Goal: Task Accomplishment & Management: Complete application form

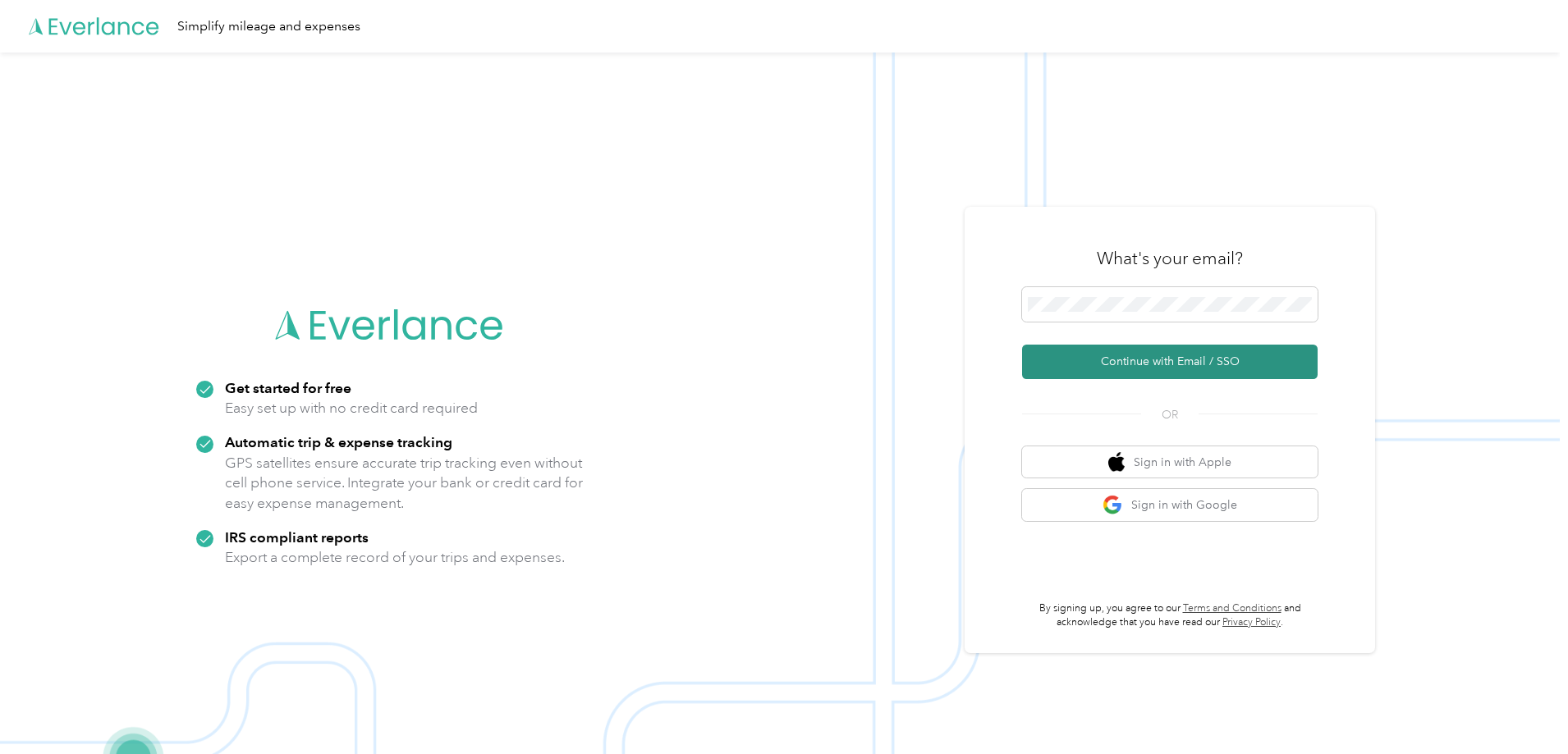
click at [1172, 368] on button "Continue with Email / SSO" at bounding box center [1169, 362] width 295 height 34
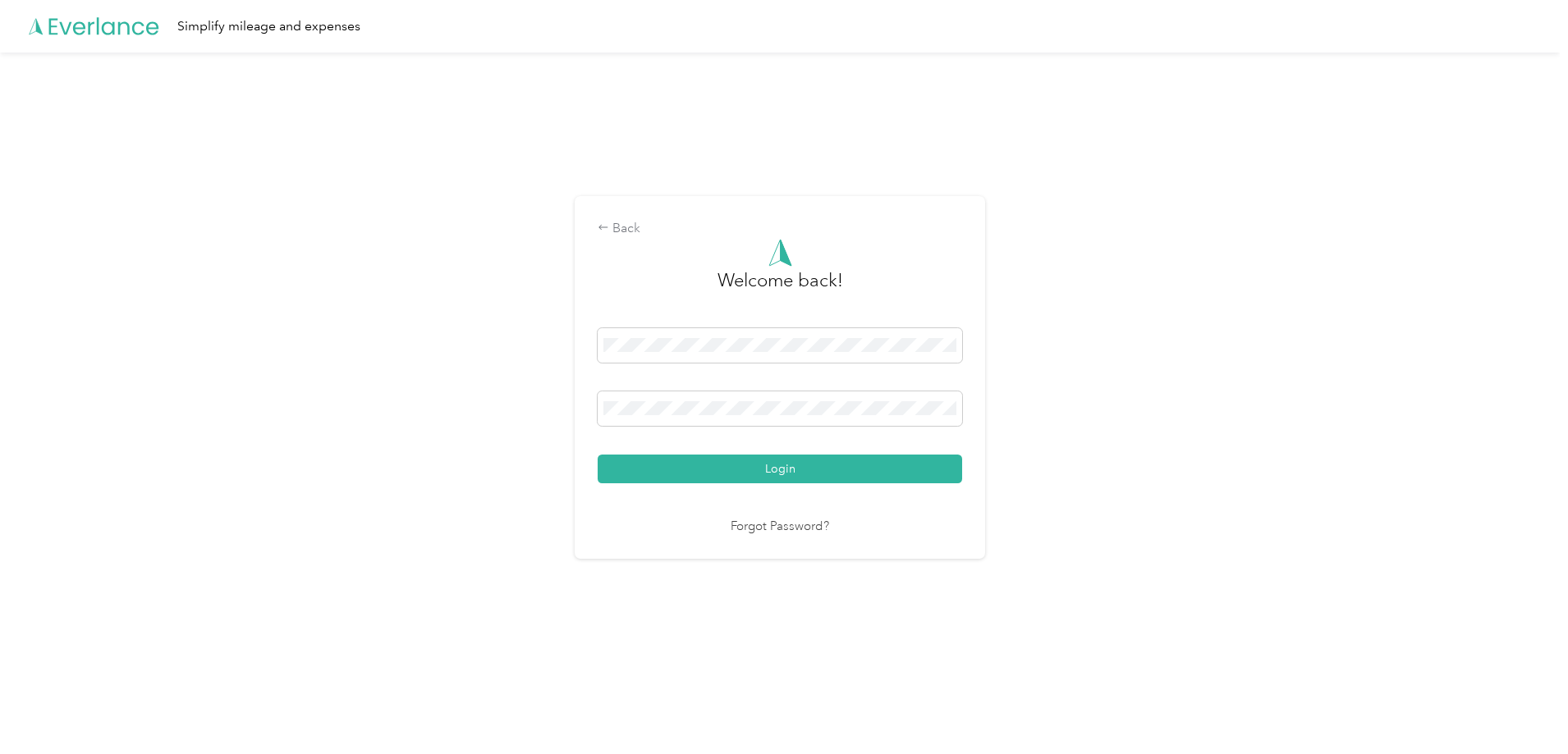
click at [598, 454] on button "Login" at bounding box center [779, 468] width 364 height 28
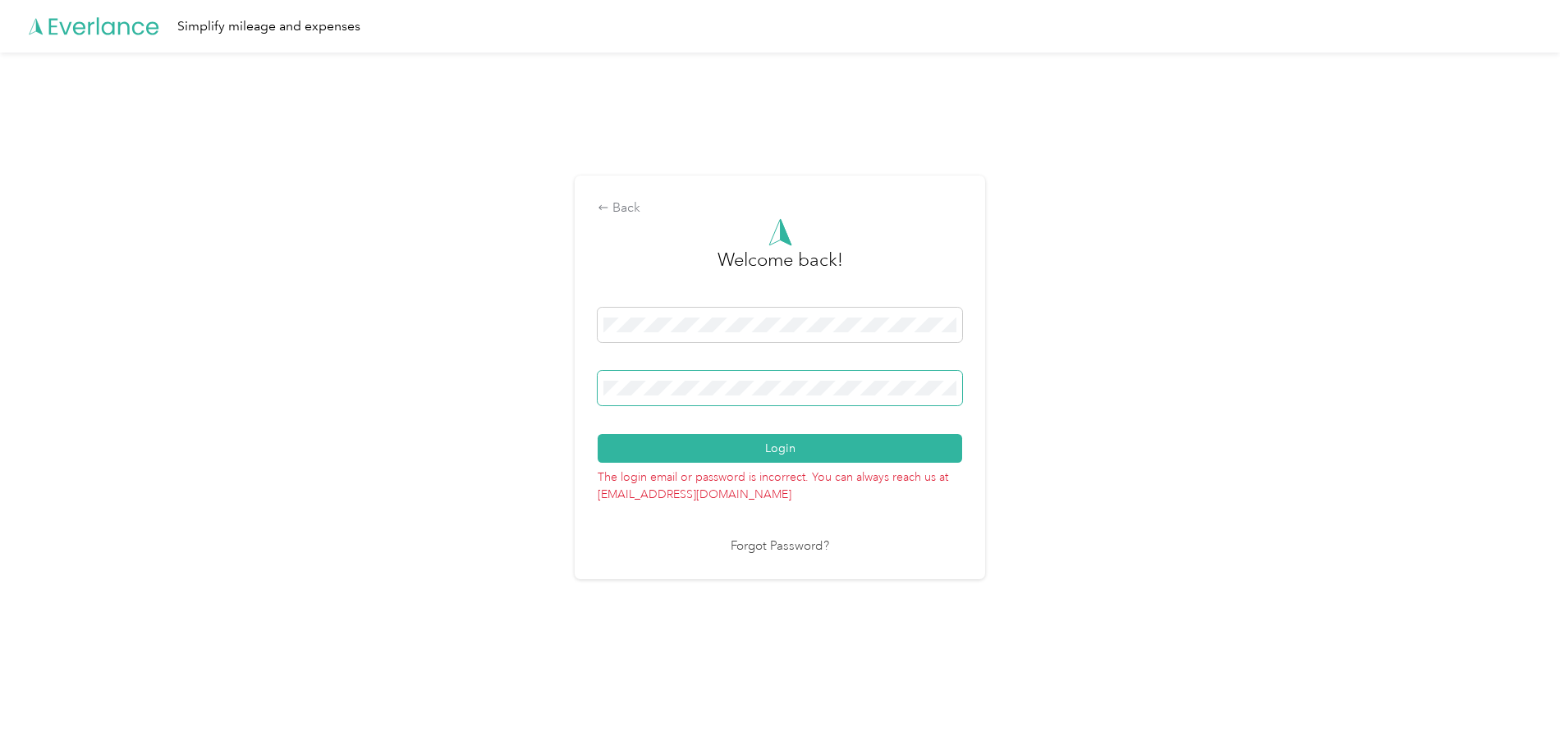
click at [598, 434] on button "Login" at bounding box center [779, 448] width 364 height 28
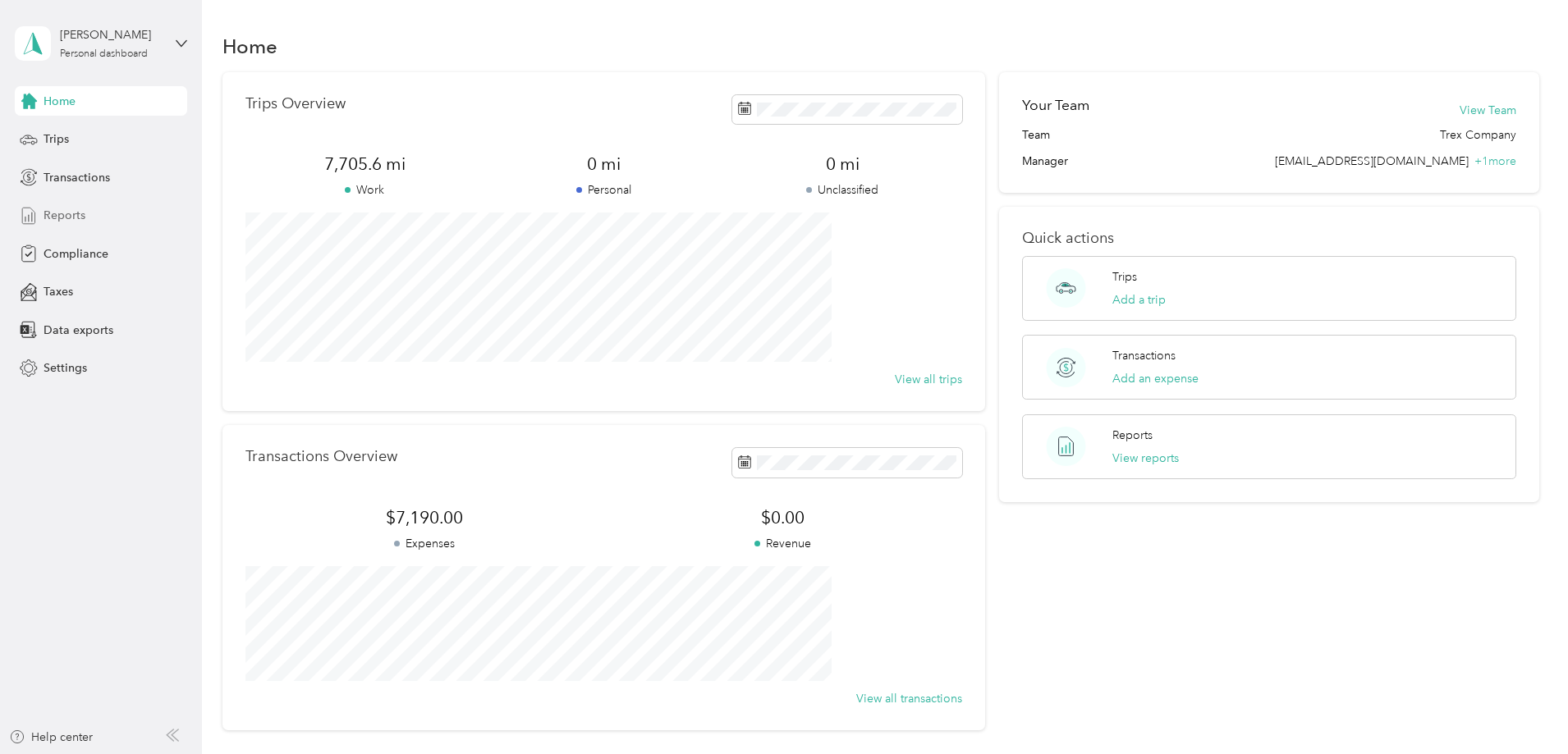
click at [63, 213] on span "Reports" at bounding box center [65, 215] width 42 height 17
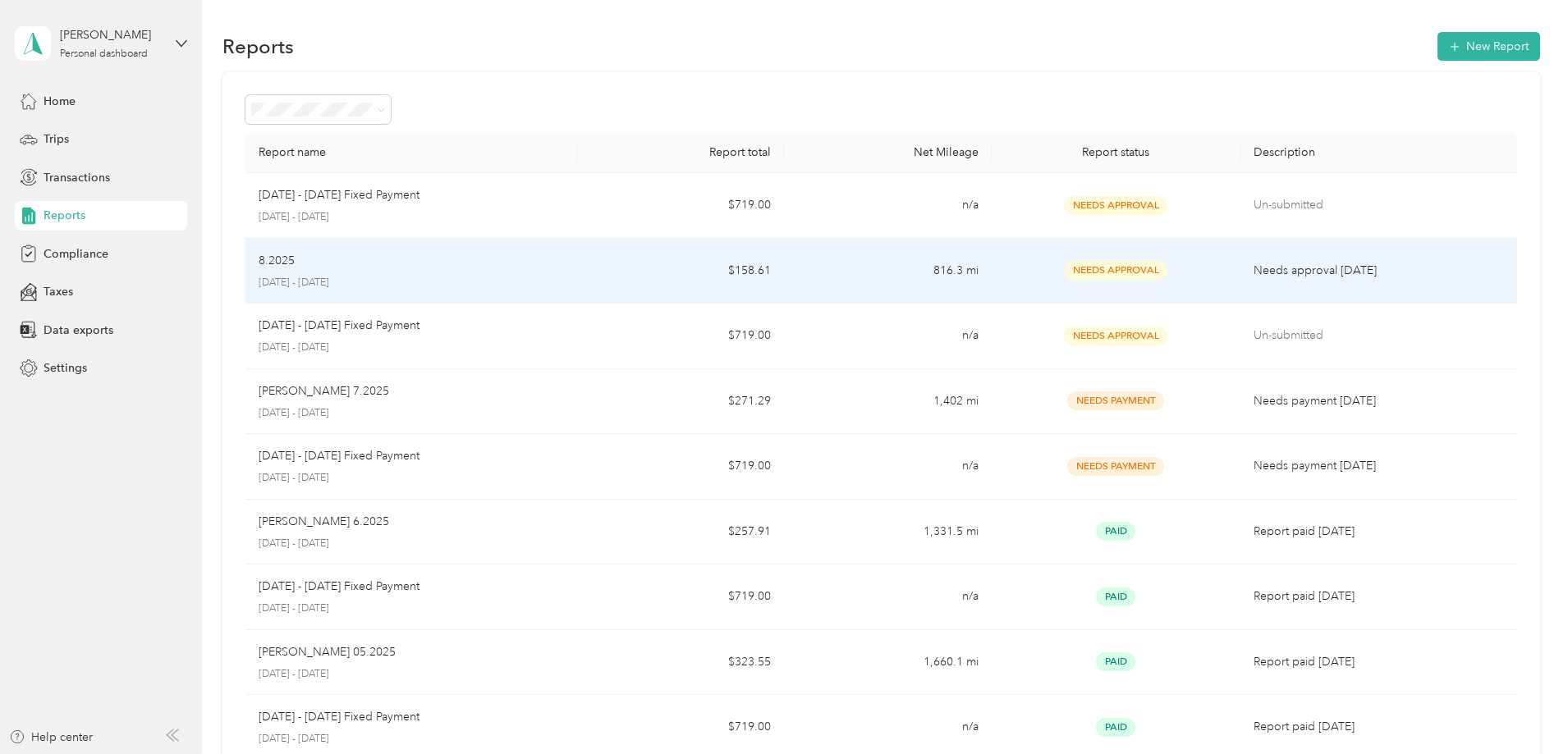
click at [294, 260] on p "8.2025" at bounding box center [276, 261] width 36 height 18
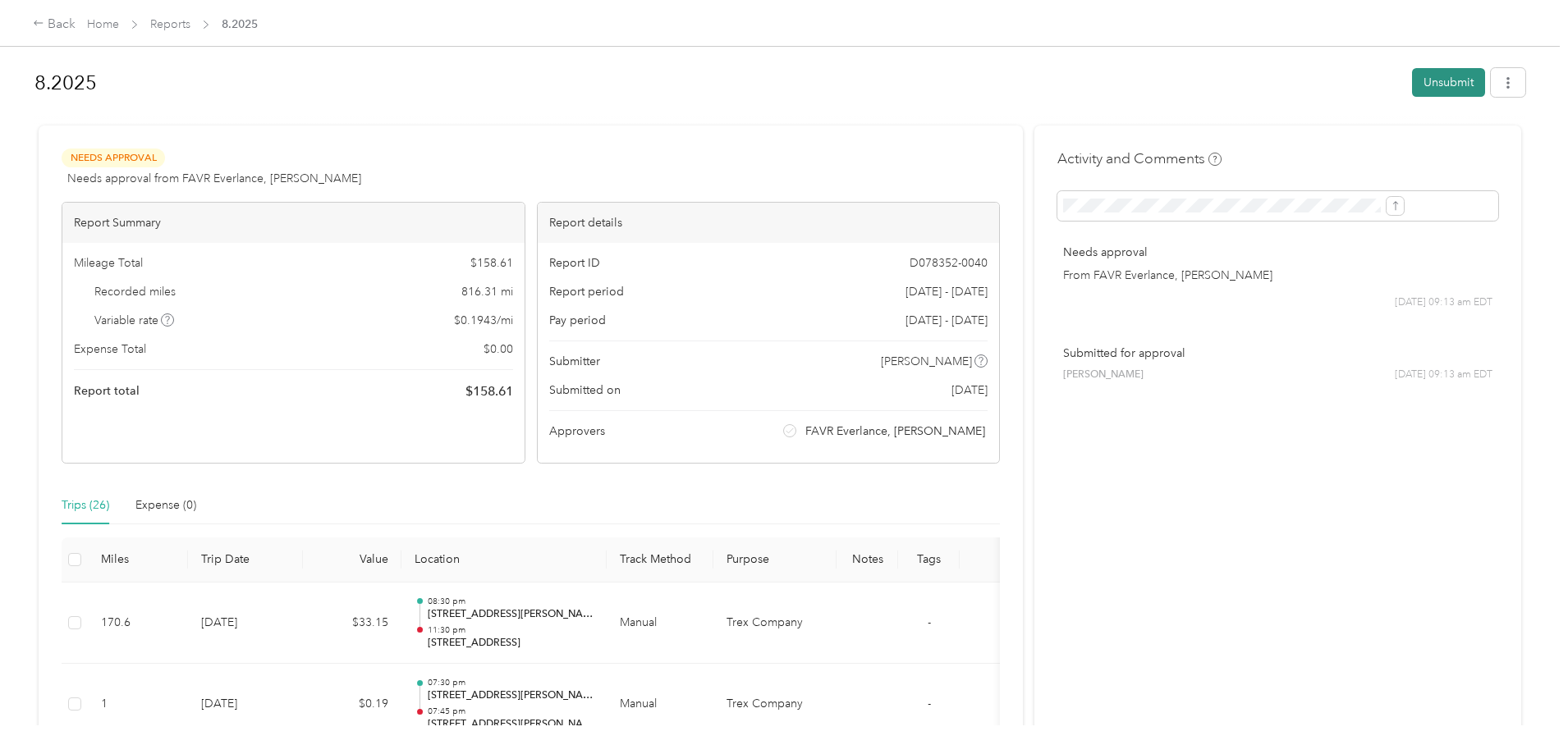
click at [1412, 85] on button "Unsubmit" at bounding box center [1448, 82] width 73 height 28
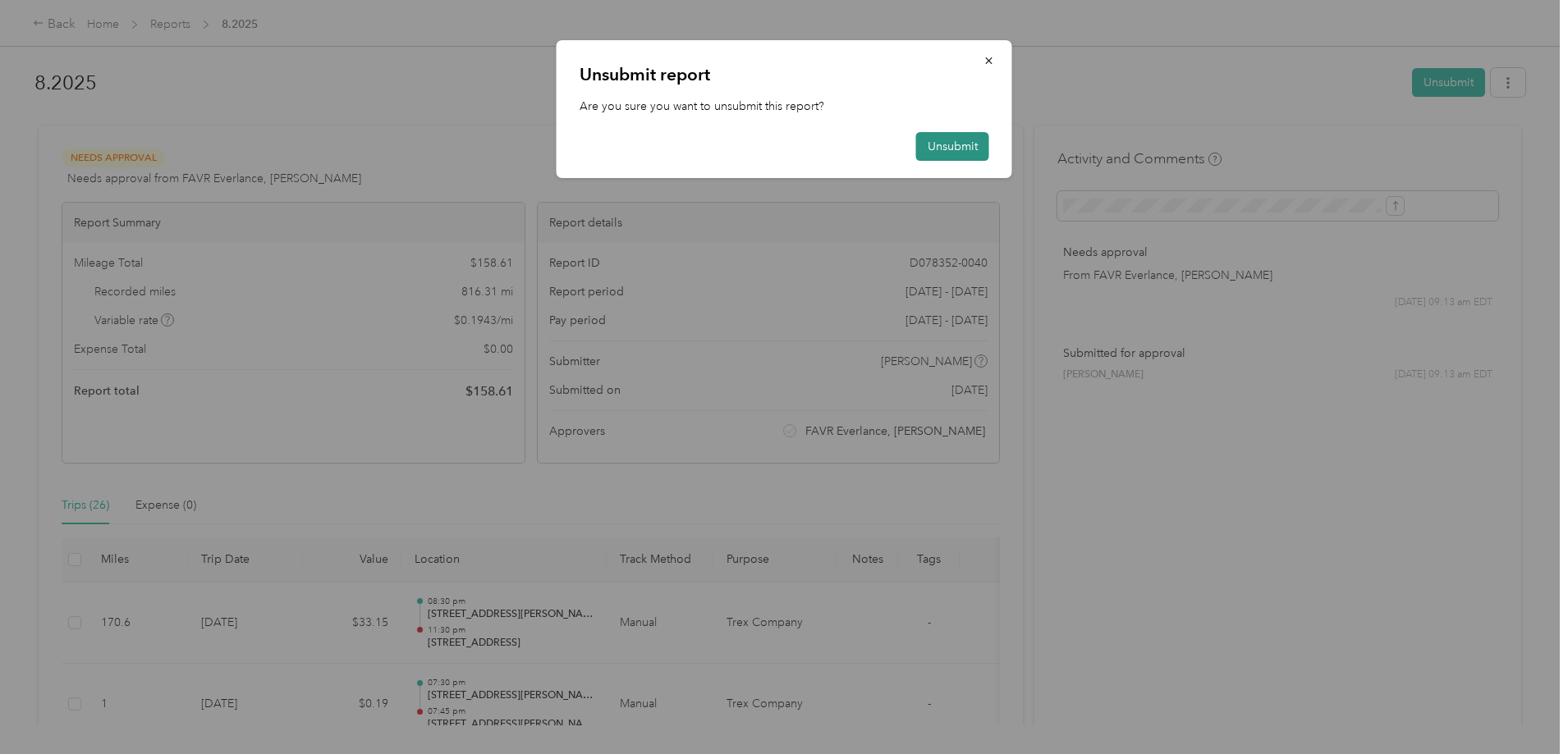
click at [964, 151] on button "Unsubmit" at bounding box center [952, 146] width 73 height 28
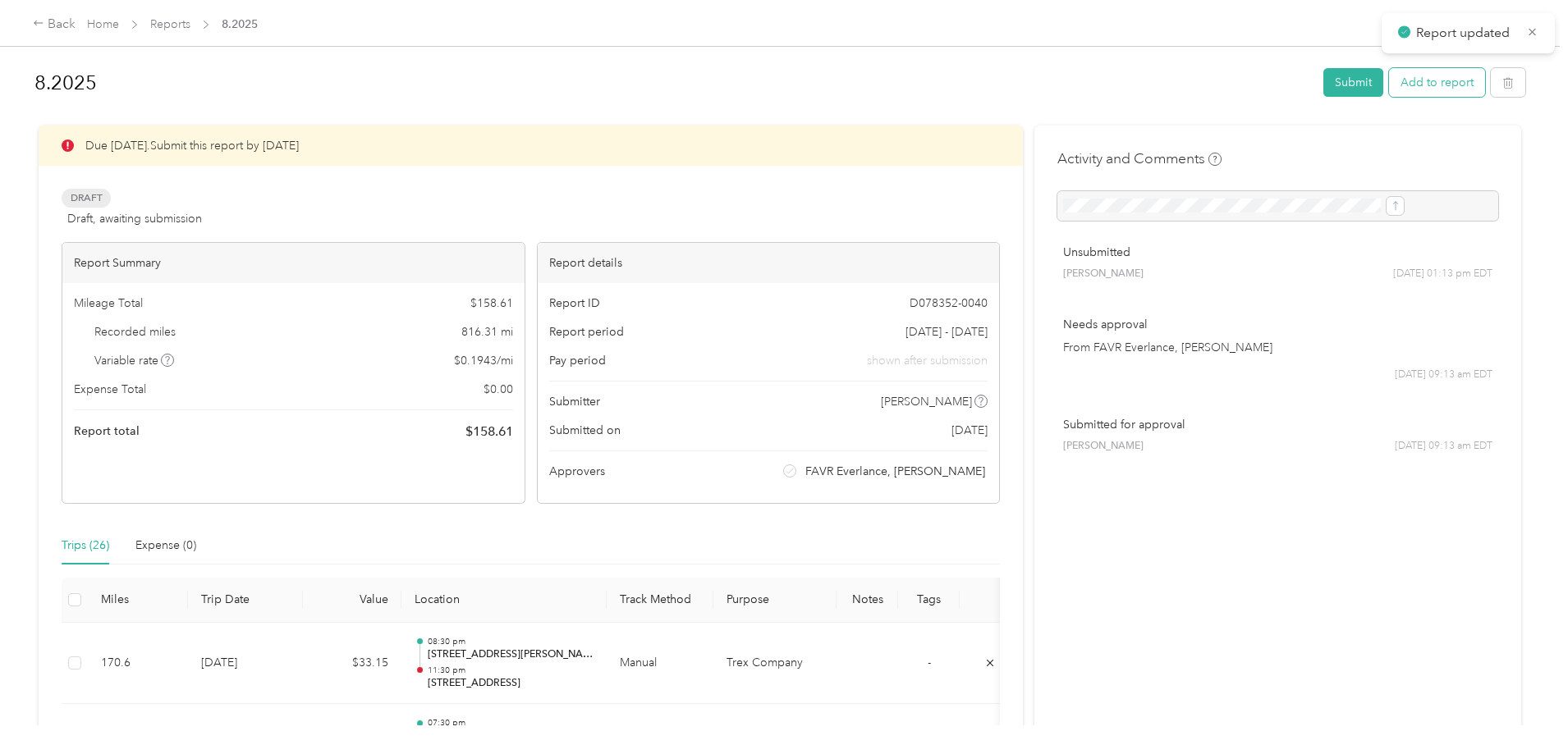
click at [1390, 83] on button "Add to report" at bounding box center [1438, 82] width 96 height 28
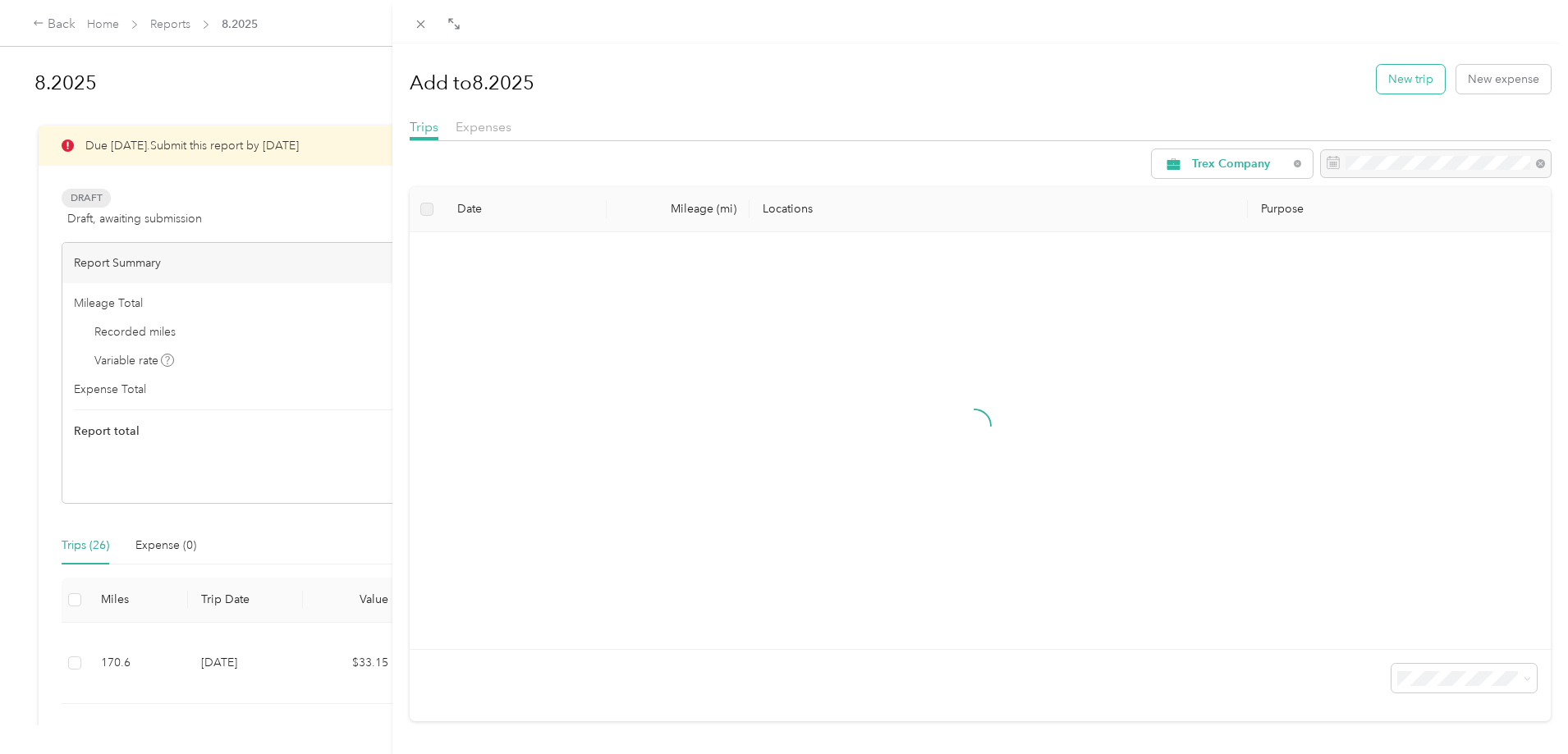
click at [1395, 87] on button "New trip" at bounding box center [1410, 78] width 68 height 28
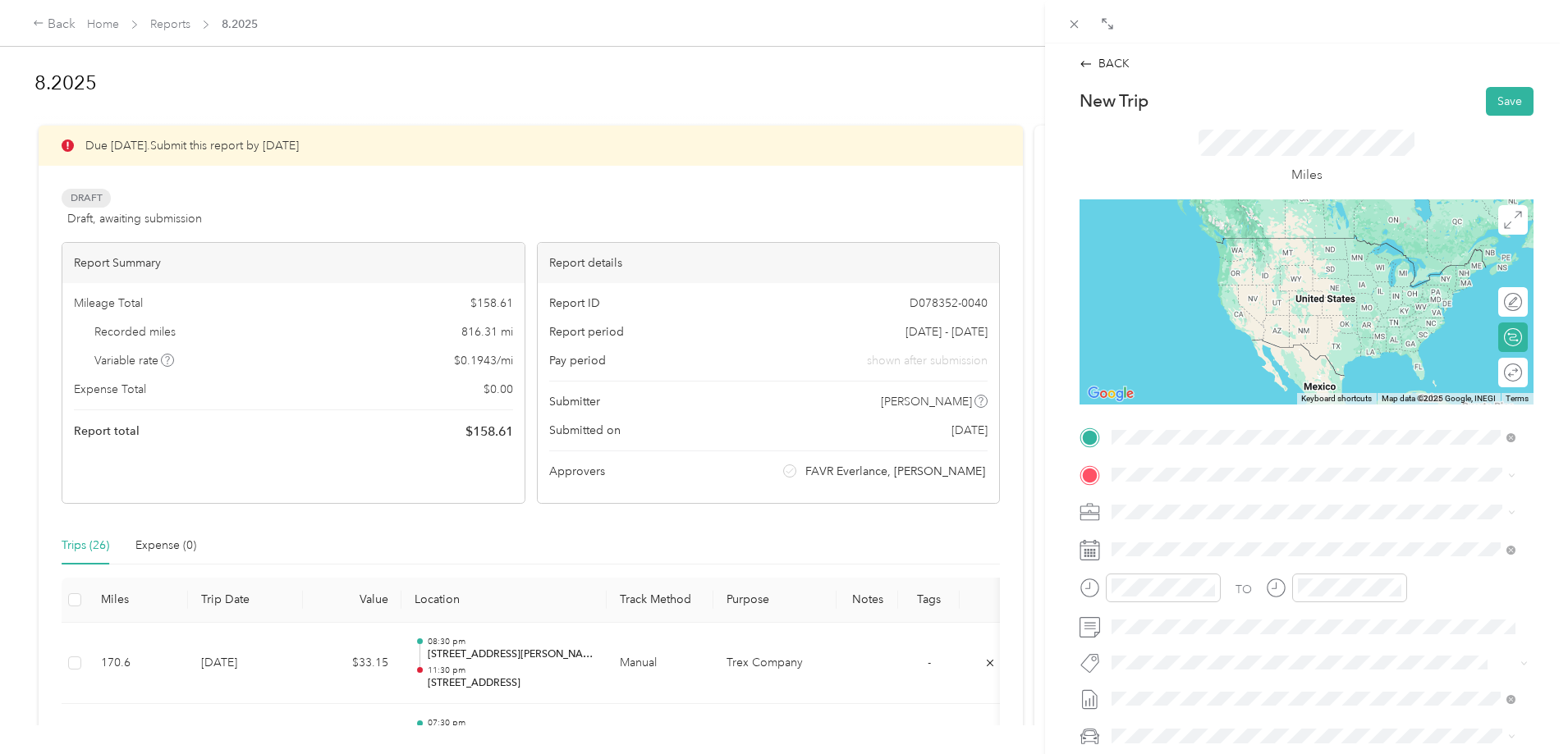
click at [1206, 495] on span "[STREET_ADDRESS][US_STATE]" at bounding box center [1225, 496] width 164 height 15
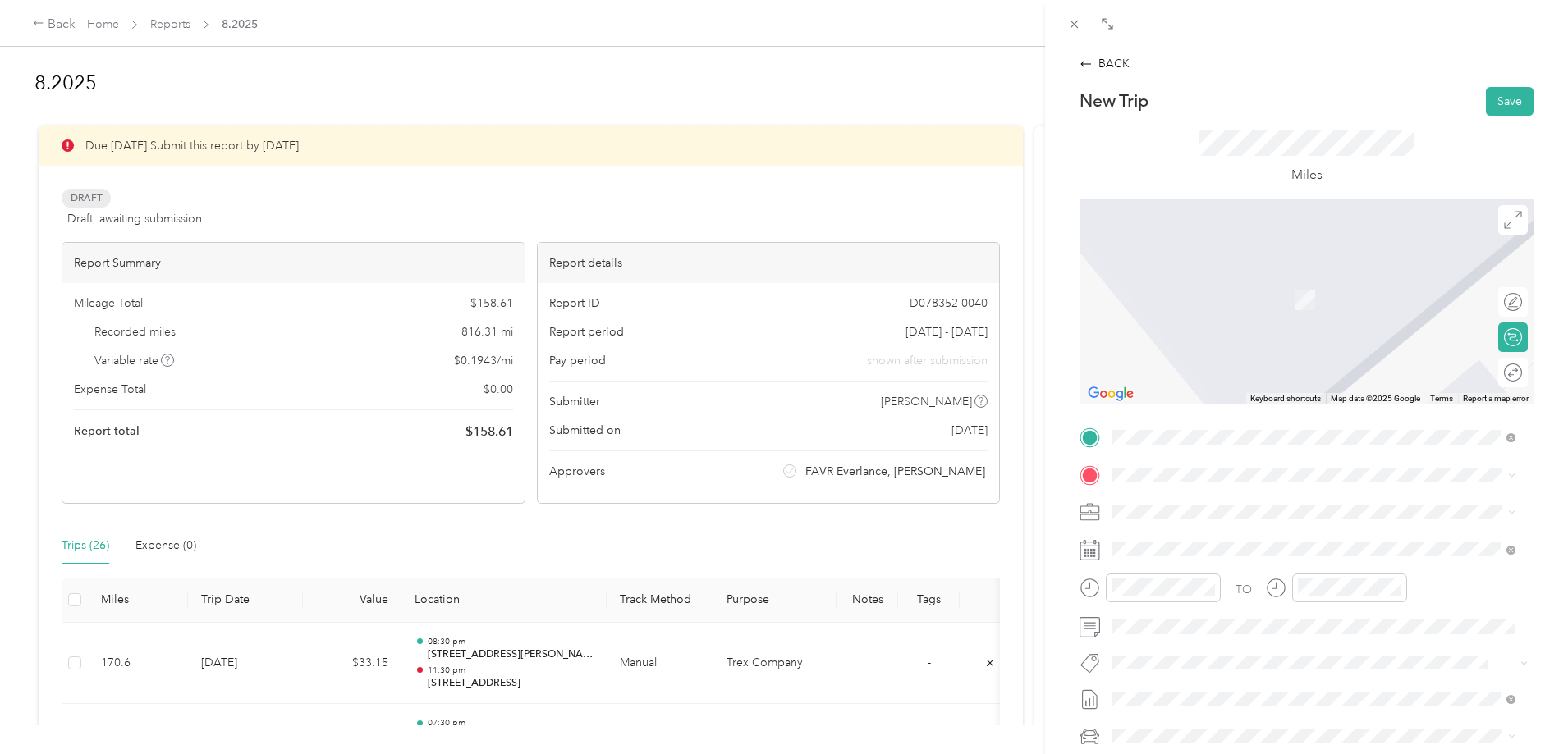
click at [1218, 541] on span "[STREET_ADDRESS][US_STATE]" at bounding box center [1225, 533] width 164 height 15
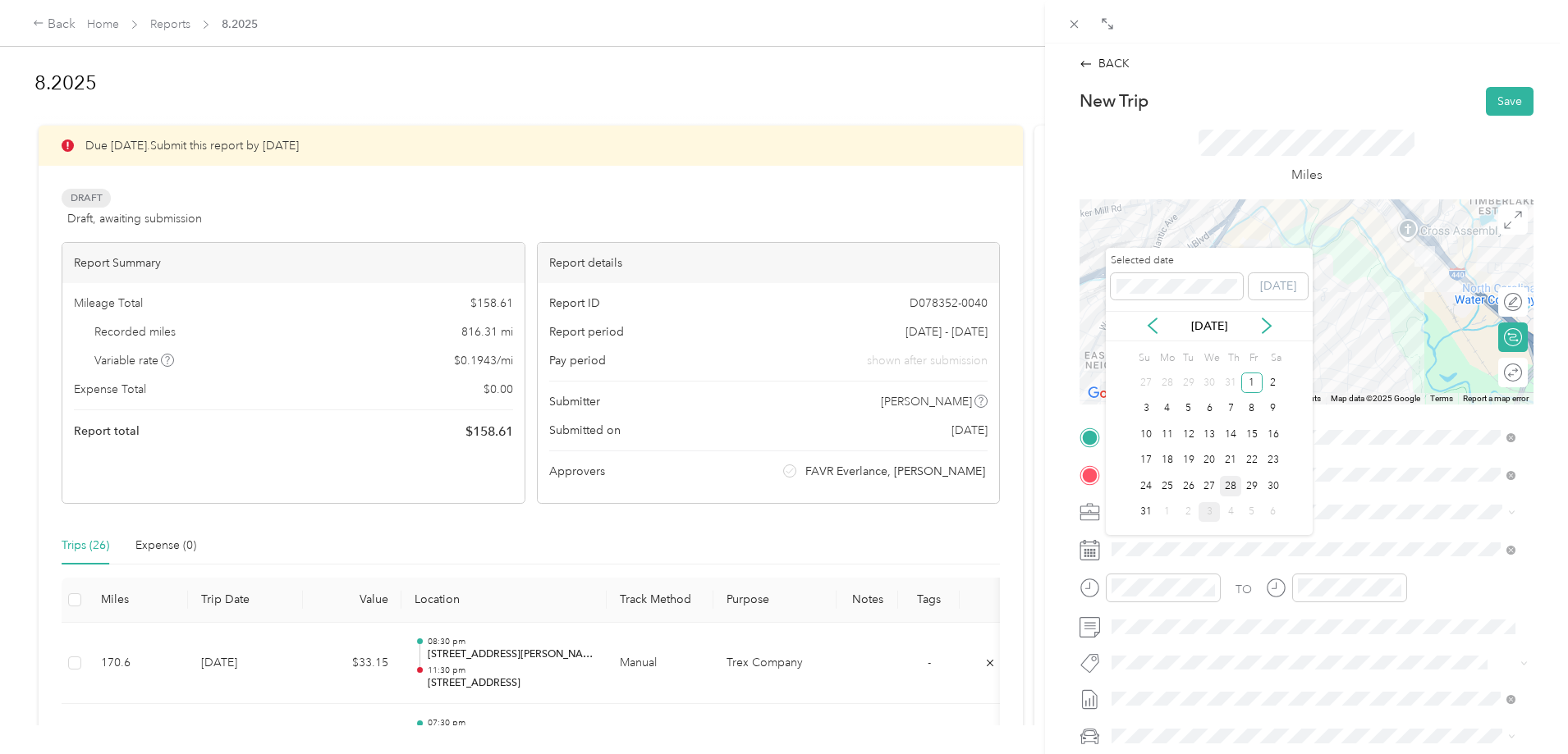
click at [1232, 488] on div "28" at bounding box center [1230, 486] width 22 height 21
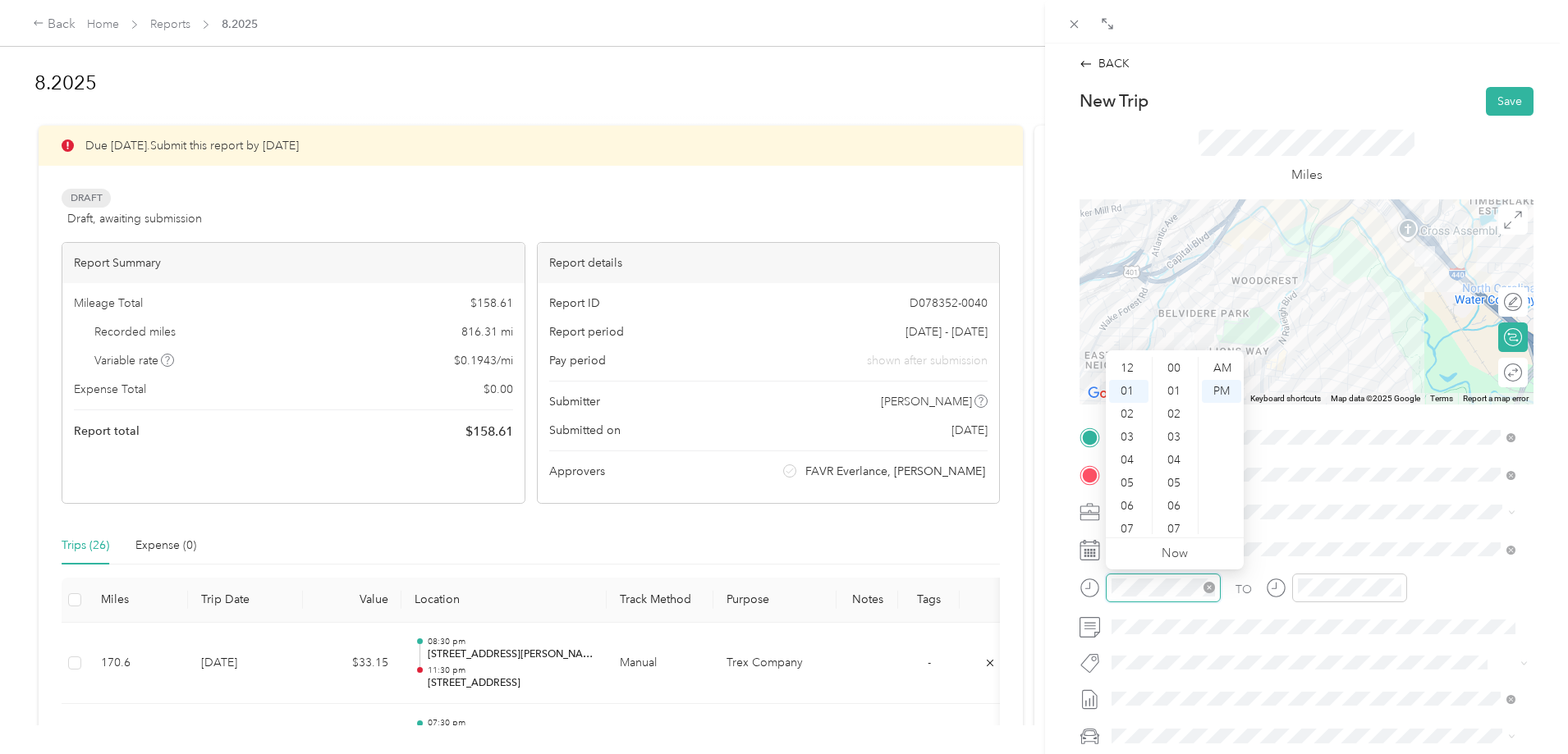
scroll to position [299, 0]
click at [1136, 481] on div "09" at bounding box center [1129, 486] width 40 height 23
click at [1512, 477] on icon at bounding box center [1511, 475] width 9 height 9
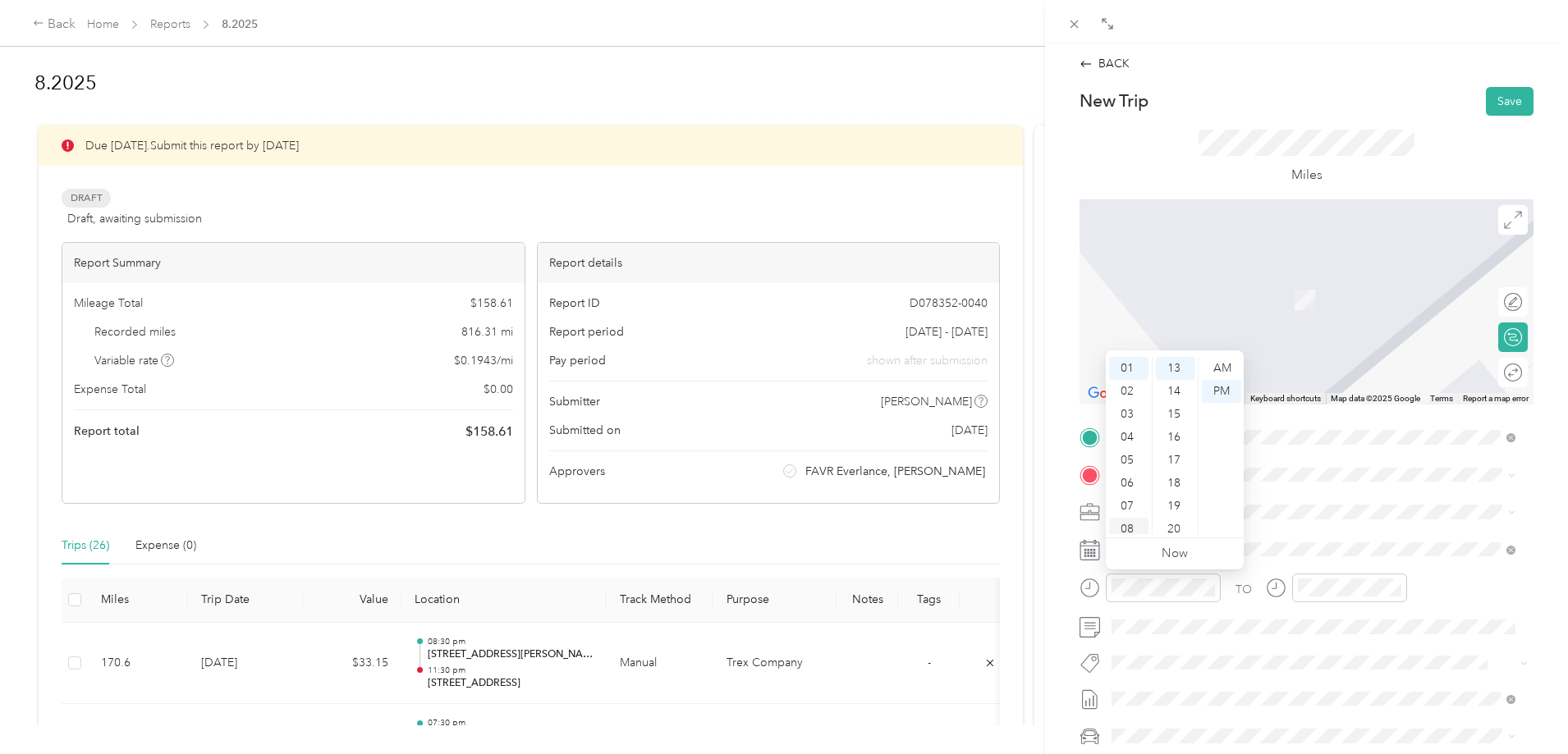
click at [1143, 530] on div "08" at bounding box center [1129, 529] width 40 height 23
click at [1143, 530] on div "11" at bounding box center [1129, 522] width 40 height 23
click at [1123, 469] on div "09" at bounding box center [1129, 477] width 40 height 23
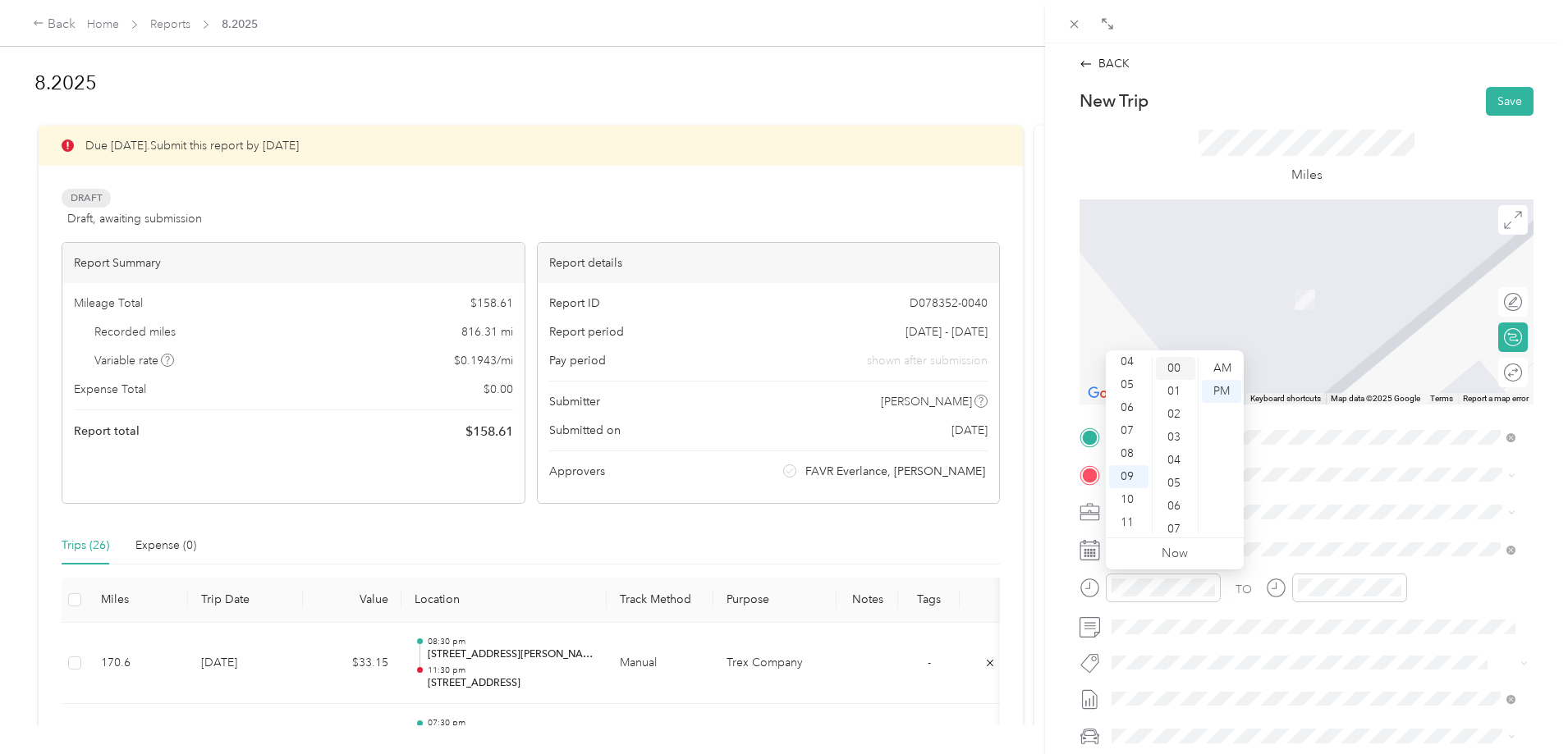
click at [1179, 366] on div "00" at bounding box center [1176, 368] width 40 height 23
click at [1218, 367] on div "AM" at bounding box center [1222, 368] width 40 height 23
click at [1313, 599] on div at bounding box center [1350, 588] width 115 height 28
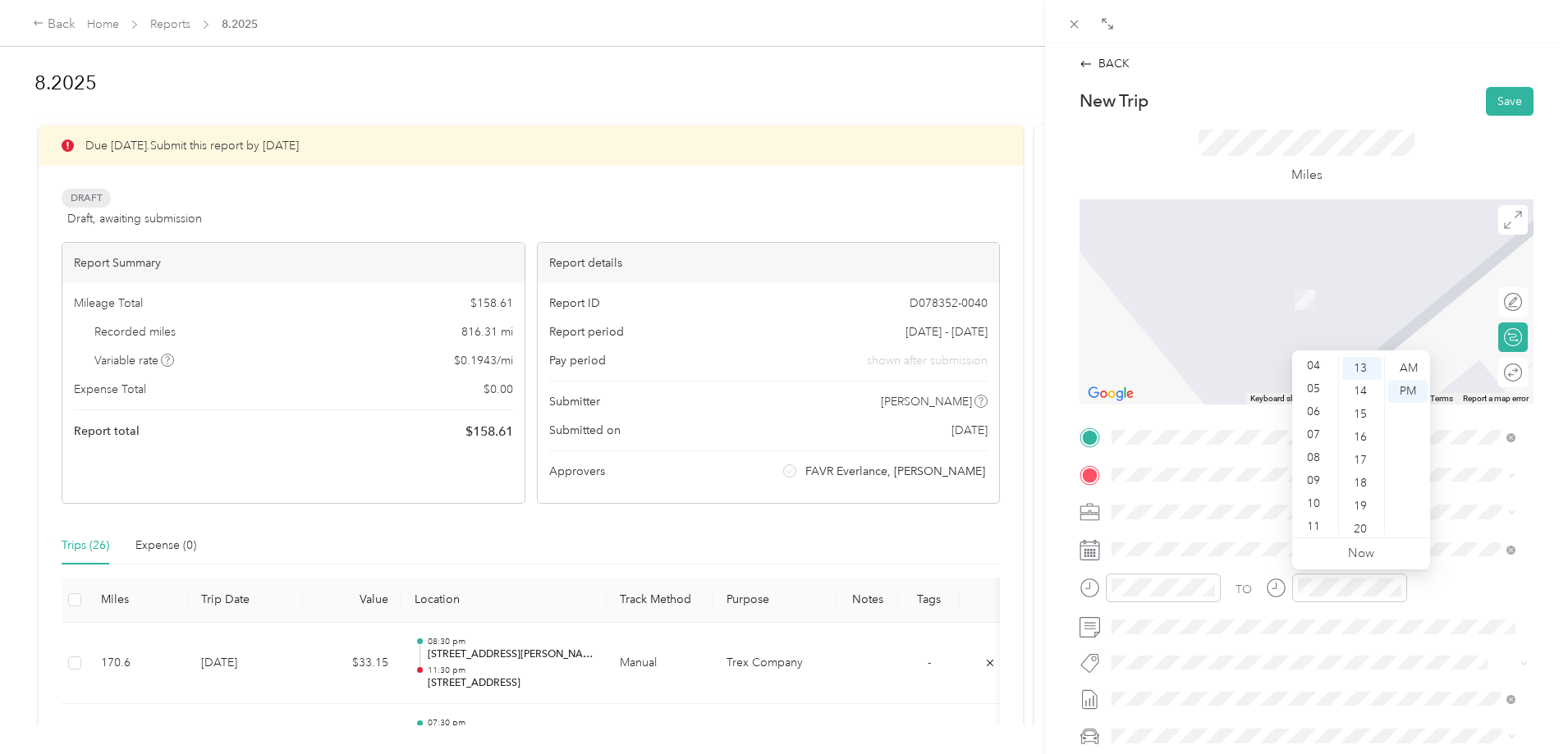
scroll to position [98, 0]
click at [1315, 479] on div "09" at bounding box center [1316, 477] width 40 height 23
drag, startPoint x: 1375, startPoint y: 405, endPoint x: 1380, endPoint y: 388, distance: 17.7
click at [1380, 388] on ul "00 01 02 03 04 05 06 07 08 09 10 11 12 13 14 15 16 17 18 19 20 21 22 23 24 25 2…" at bounding box center [1360, 446] width 46 height 177
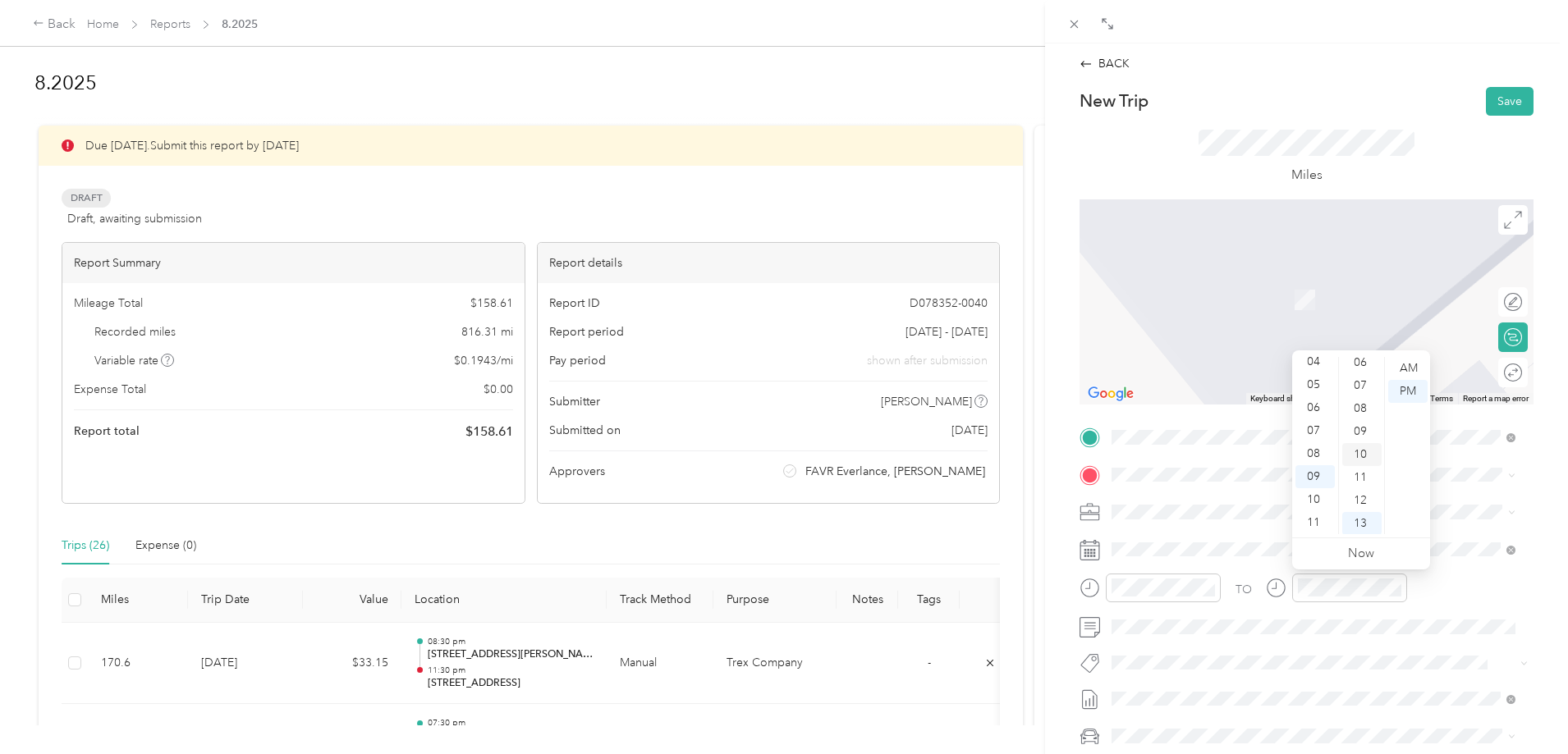
click at [1361, 452] on div "10" at bounding box center [1362, 454] width 40 height 23
click at [1417, 362] on div "AM" at bounding box center [1409, 368] width 40 height 23
click at [1216, 541] on span "[STREET_ADDRESS][US_STATE]" at bounding box center [1225, 534] width 164 height 15
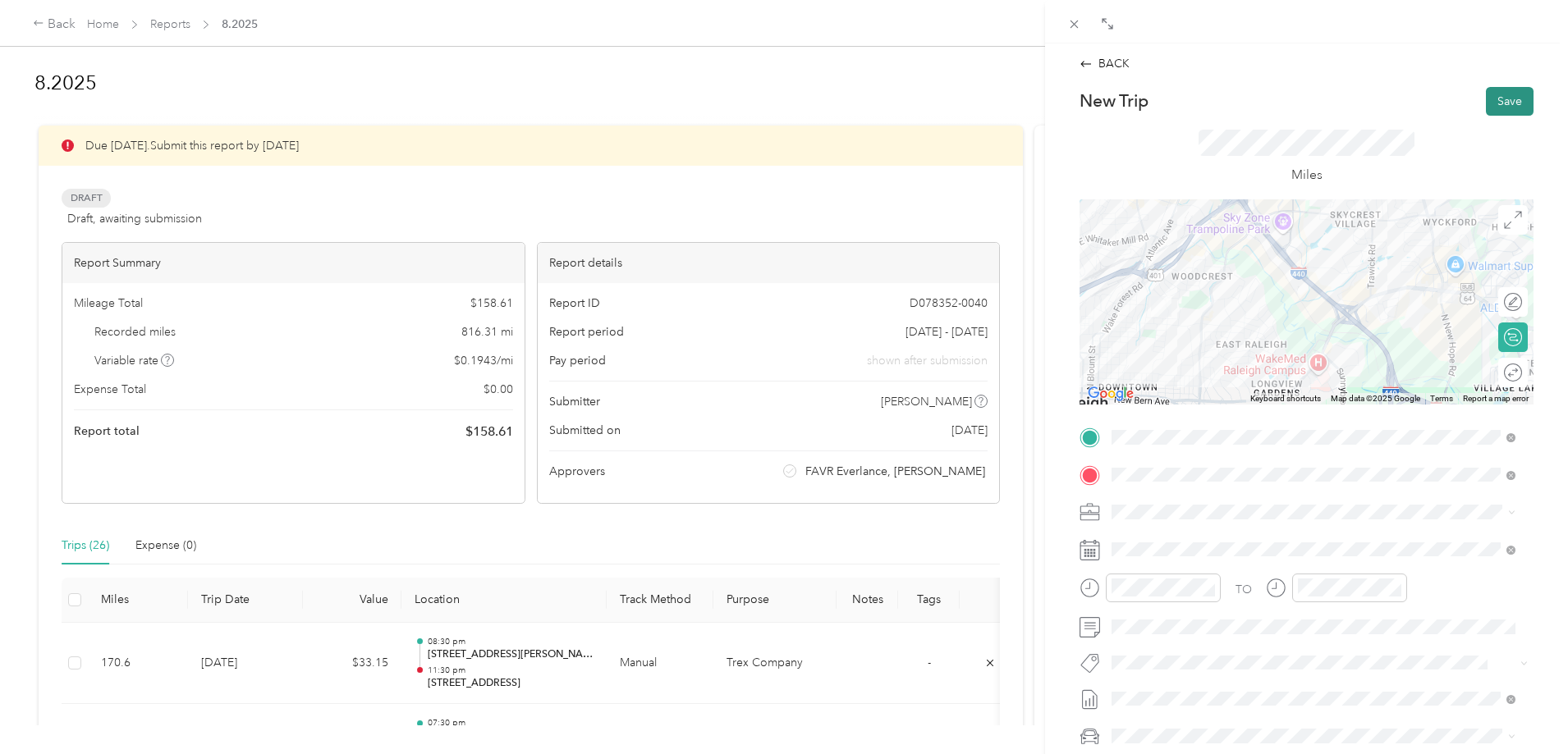
click at [1506, 92] on button "Save" at bounding box center [1509, 101] width 47 height 28
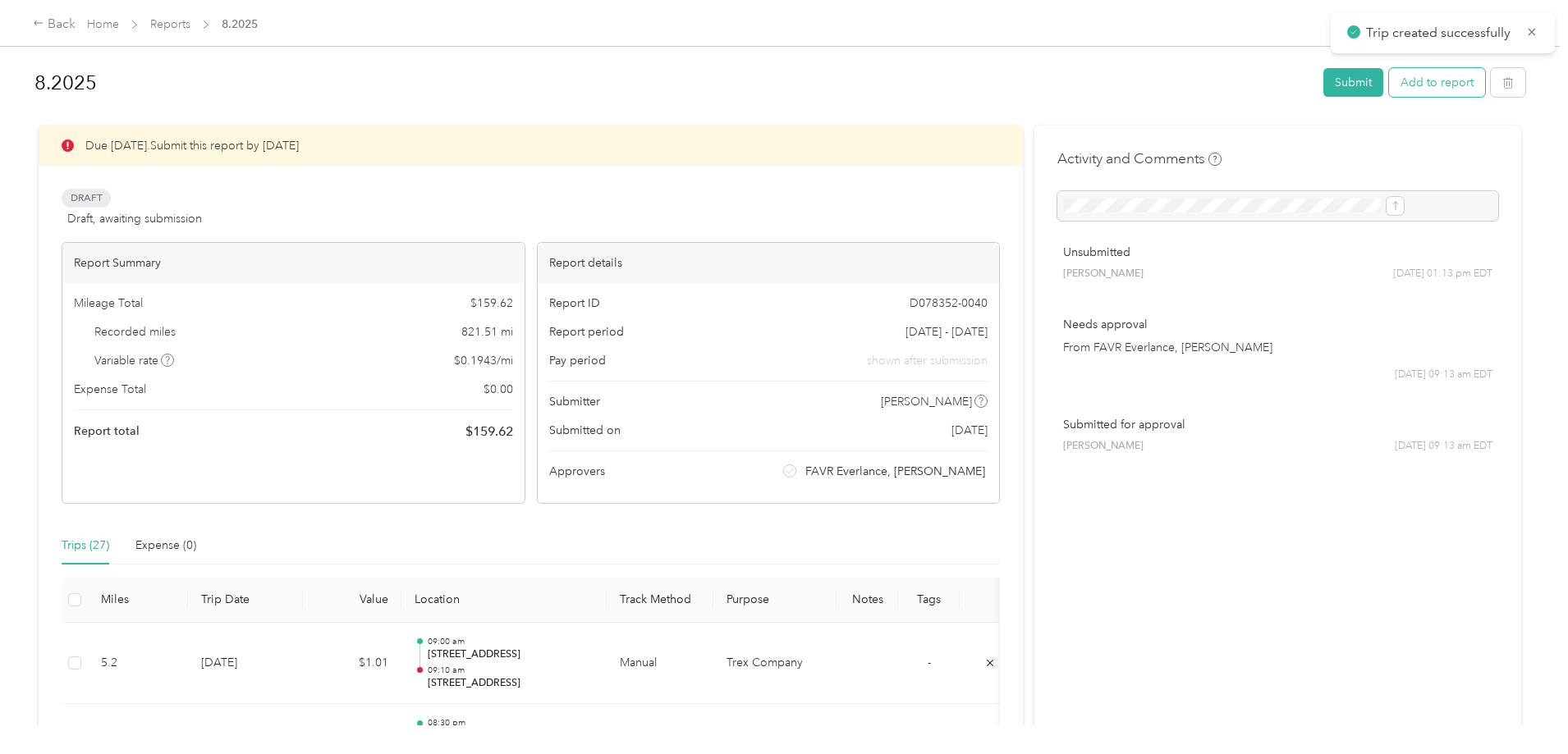
click at [1390, 87] on button "Add to report" at bounding box center [1438, 82] width 96 height 28
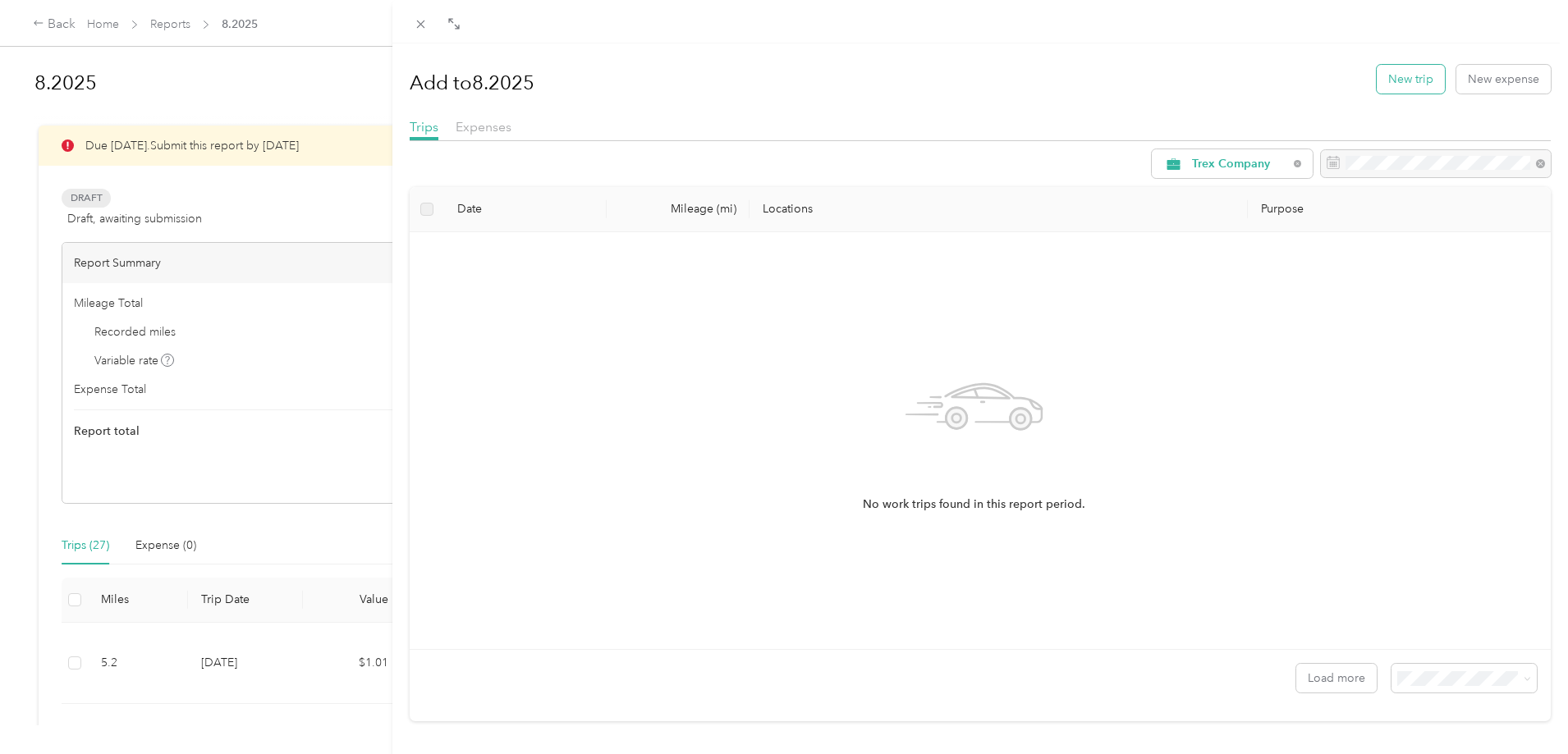
click at [1409, 86] on button "New trip" at bounding box center [1410, 78] width 68 height 28
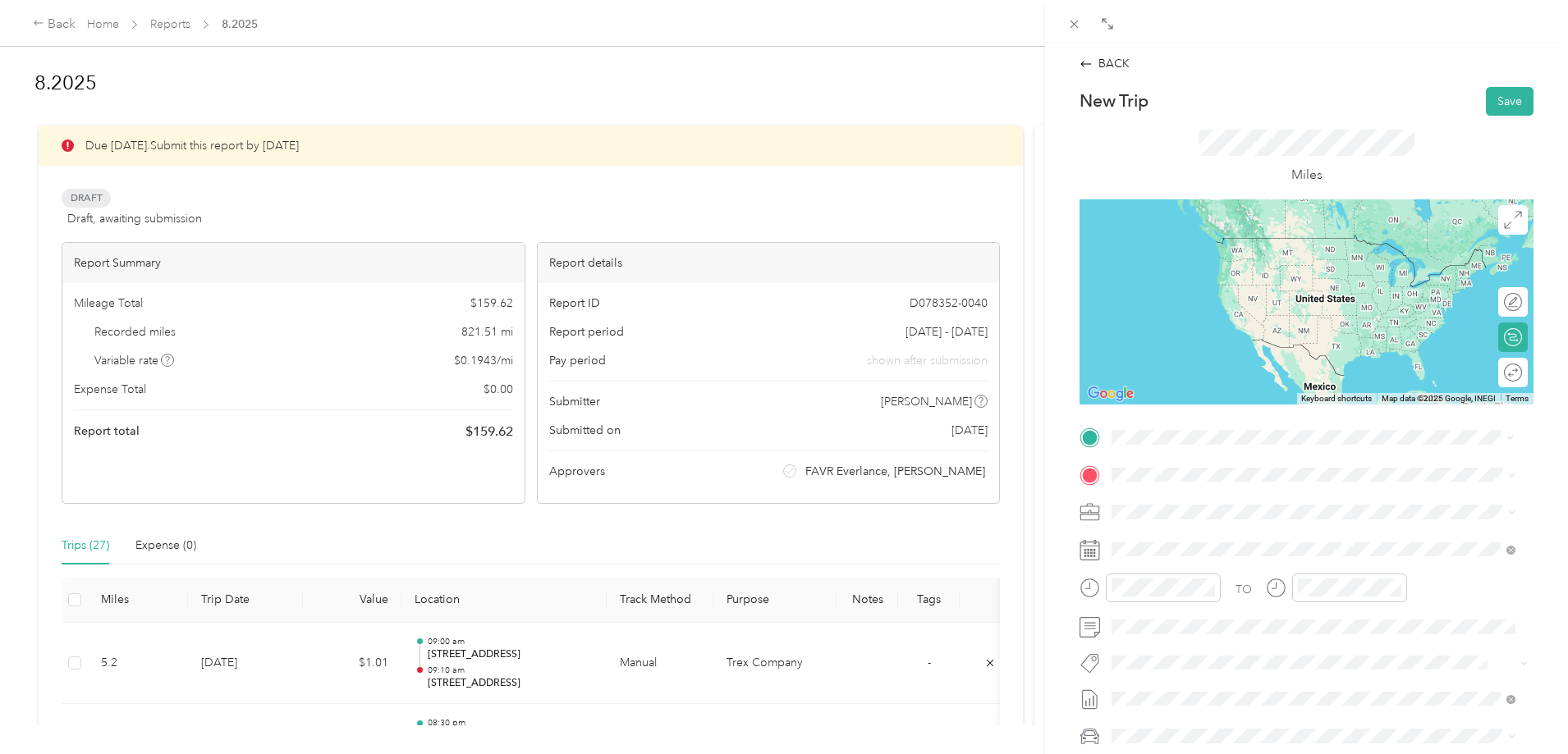
click at [1189, 500] on span "[STREET_ADDRESS][US_STATE]" at bounding box center [1225, 496] width 164 height 15
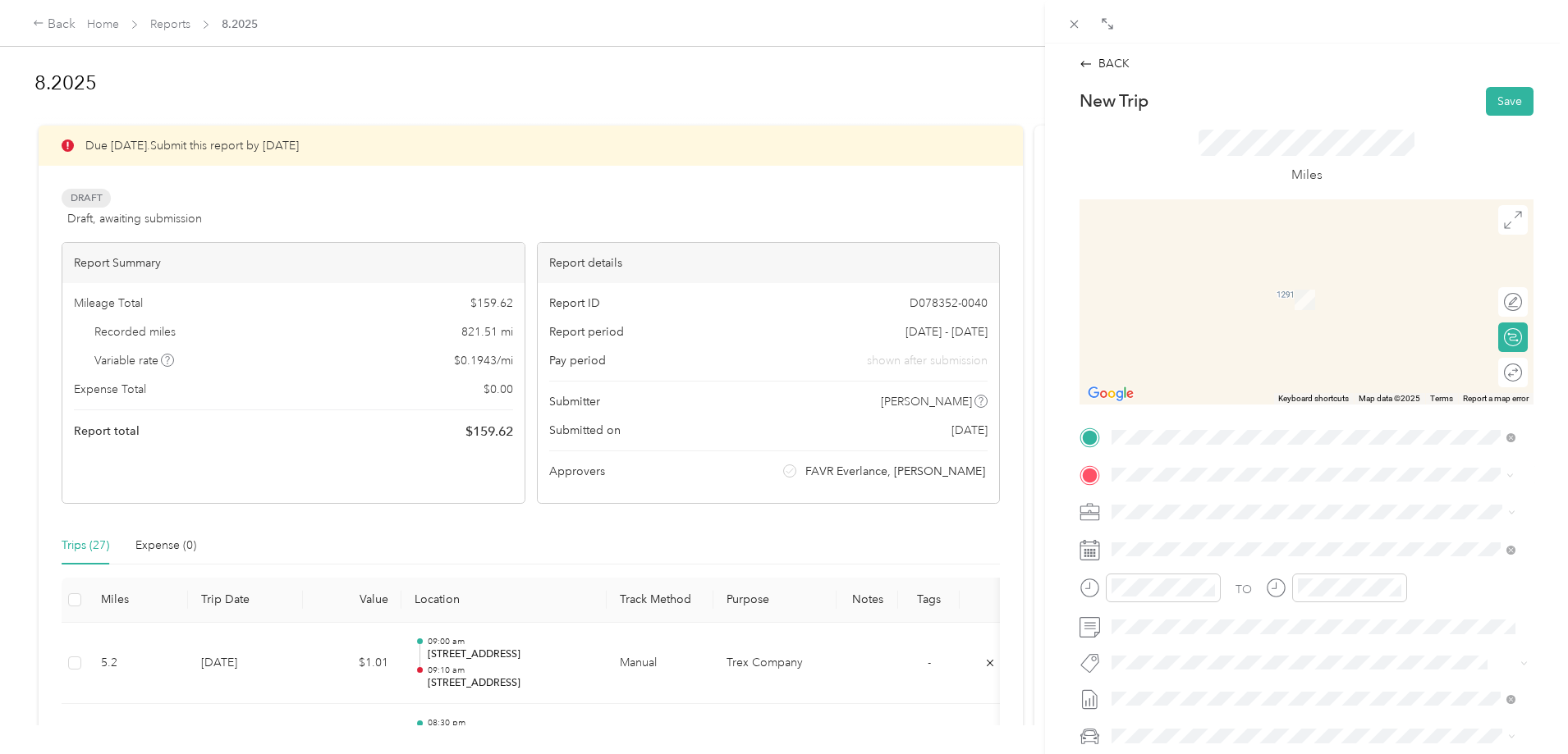
click at [1234, 527] on span "[STREET_ADDRESS][US_STATE]" at bounding box center [1225, 534] width 164 height 15
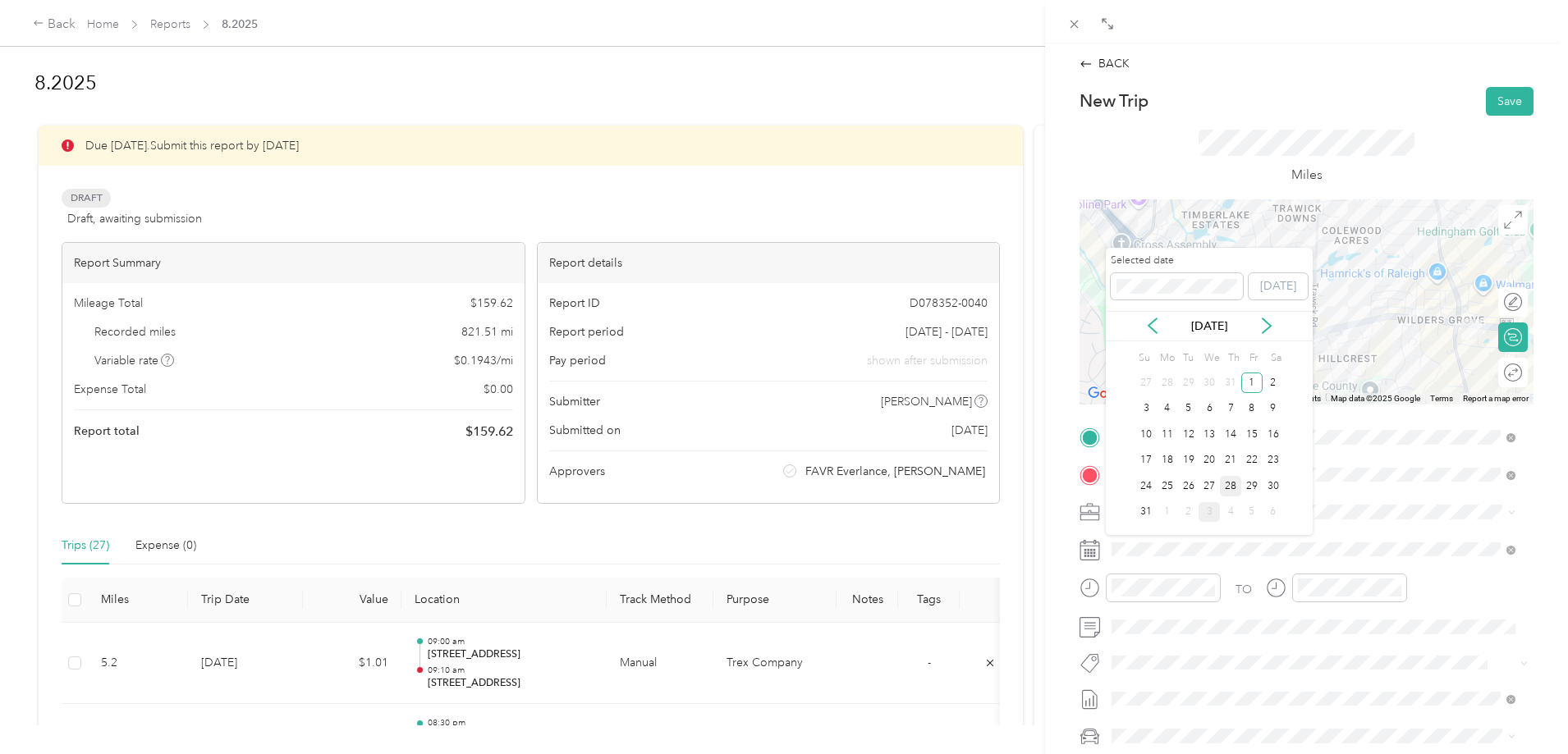
click at [1230, 481] on div "28" at bounding box center [1230, 486] width 22 height 21
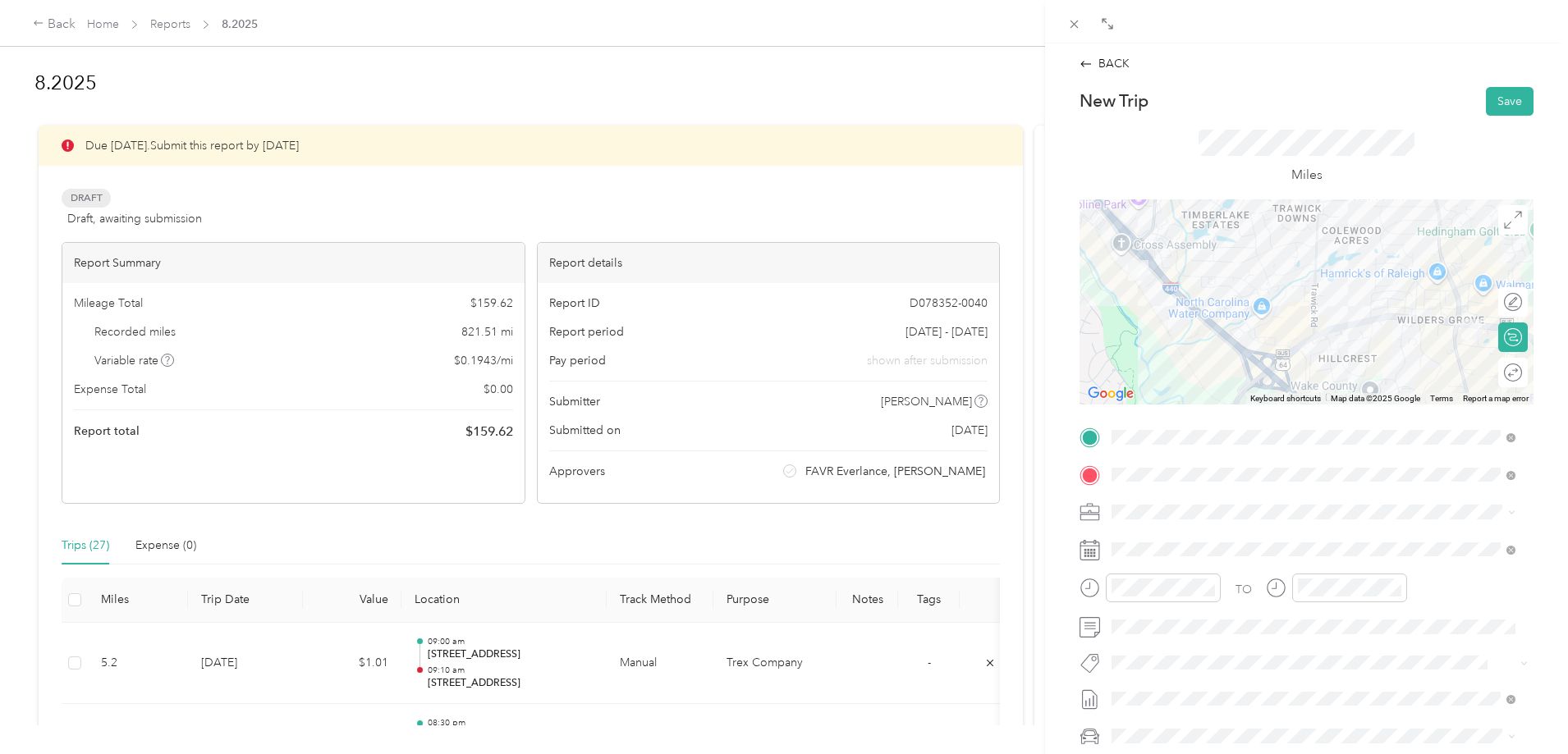
click at [1167, 569] on div "TO Add photo" at bounding box center [1306, 622] width 454 height 397
click at [1129, 480] on div "09" at bounding box center [1129, 477] width 40 height 23
click at [1177, 389] on div "15" at bounding box center [1176, 392] width 40 height 23
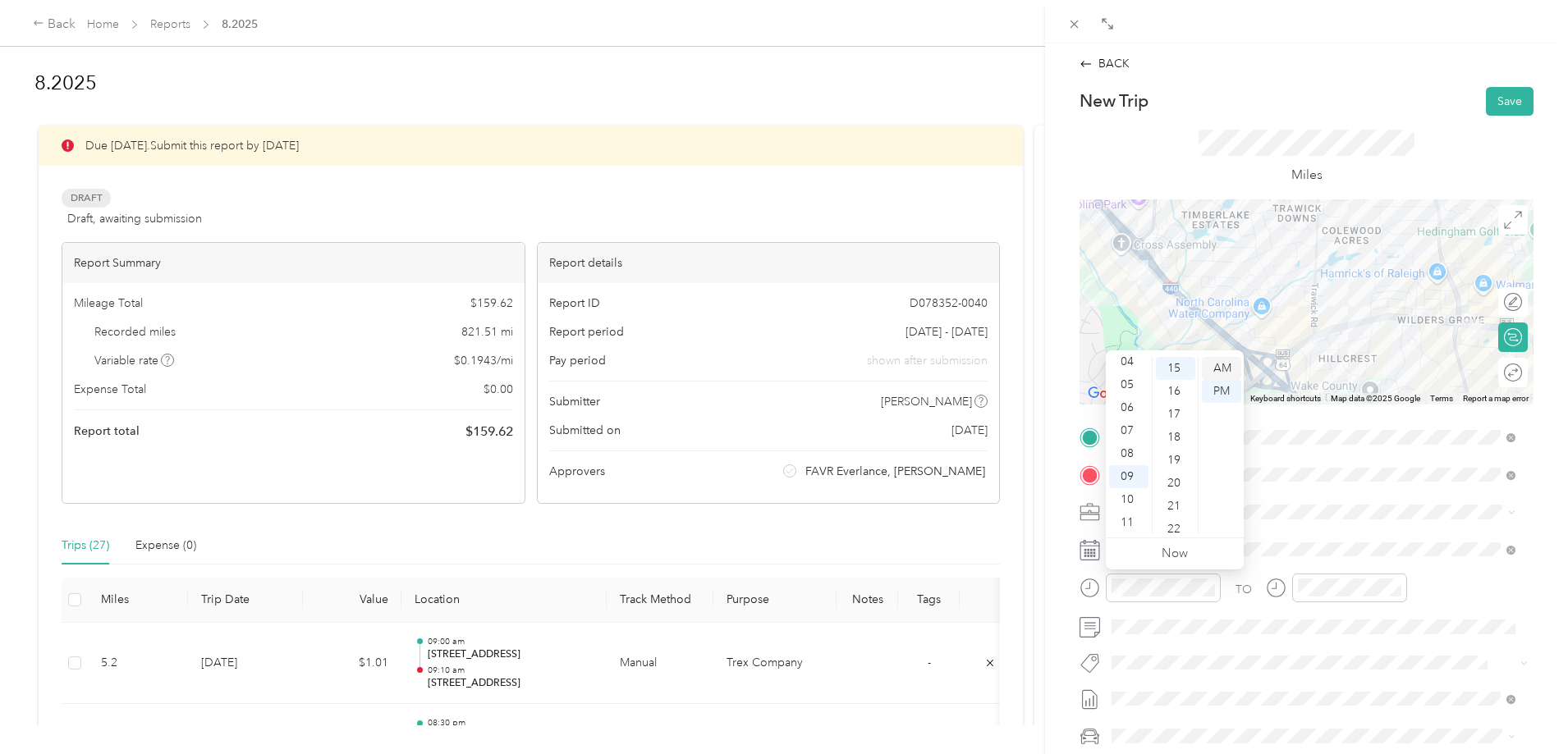
click at [1221, 371] on div "AM" at bounding box center [1222, 368] width 40 height 23
click at [1297, 586] on div at bounding box center [1350, 588] width 115 height 28
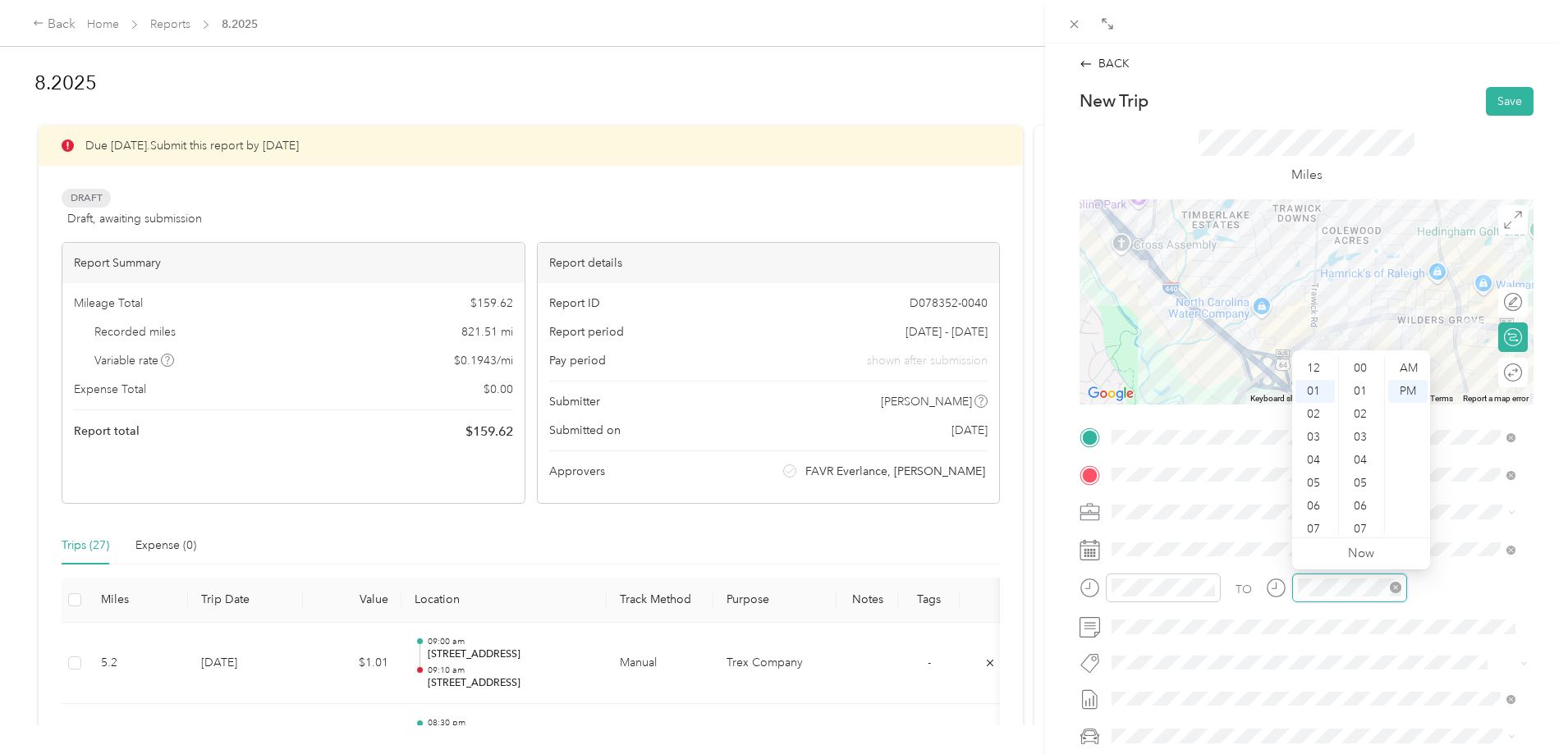
scroll to position [23, 0]
click at [1329, 505] on div "07" at bounding box center [1316, 506] width 40 height 23
click at [1314, 475] on div "09" at bounding box center [1316, 477] width 40 height 23
click at [1367, 499] on div "20" at bounding box center [1362, 506] width 40 height 23
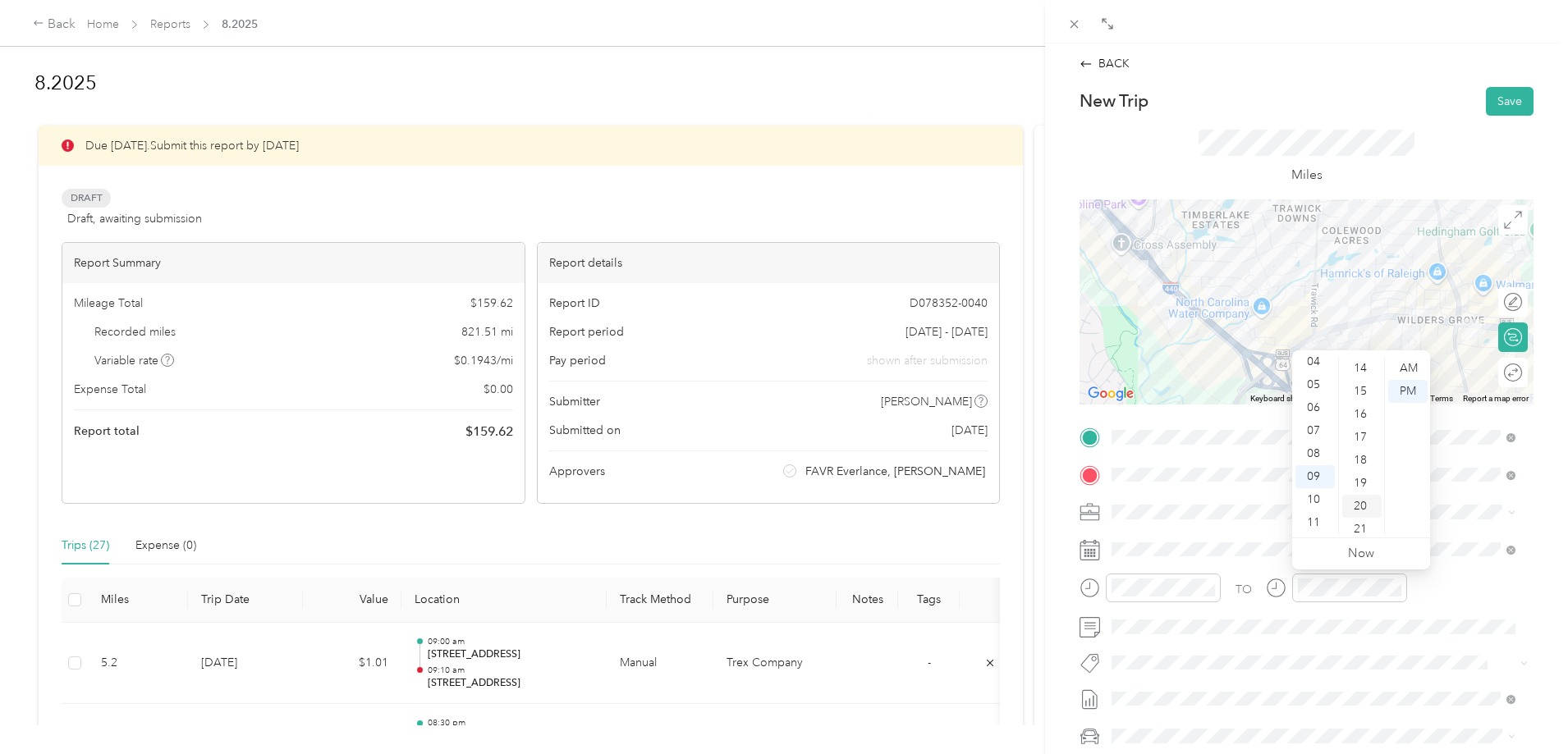
scroll to position [460, 0]
click at [1402, 363] on div "AM" at bounding box center [1409, 368] width 40 height 23
click at [1486, 111] on button "Save" at bounding box center [1509, 101] width 47 height 28
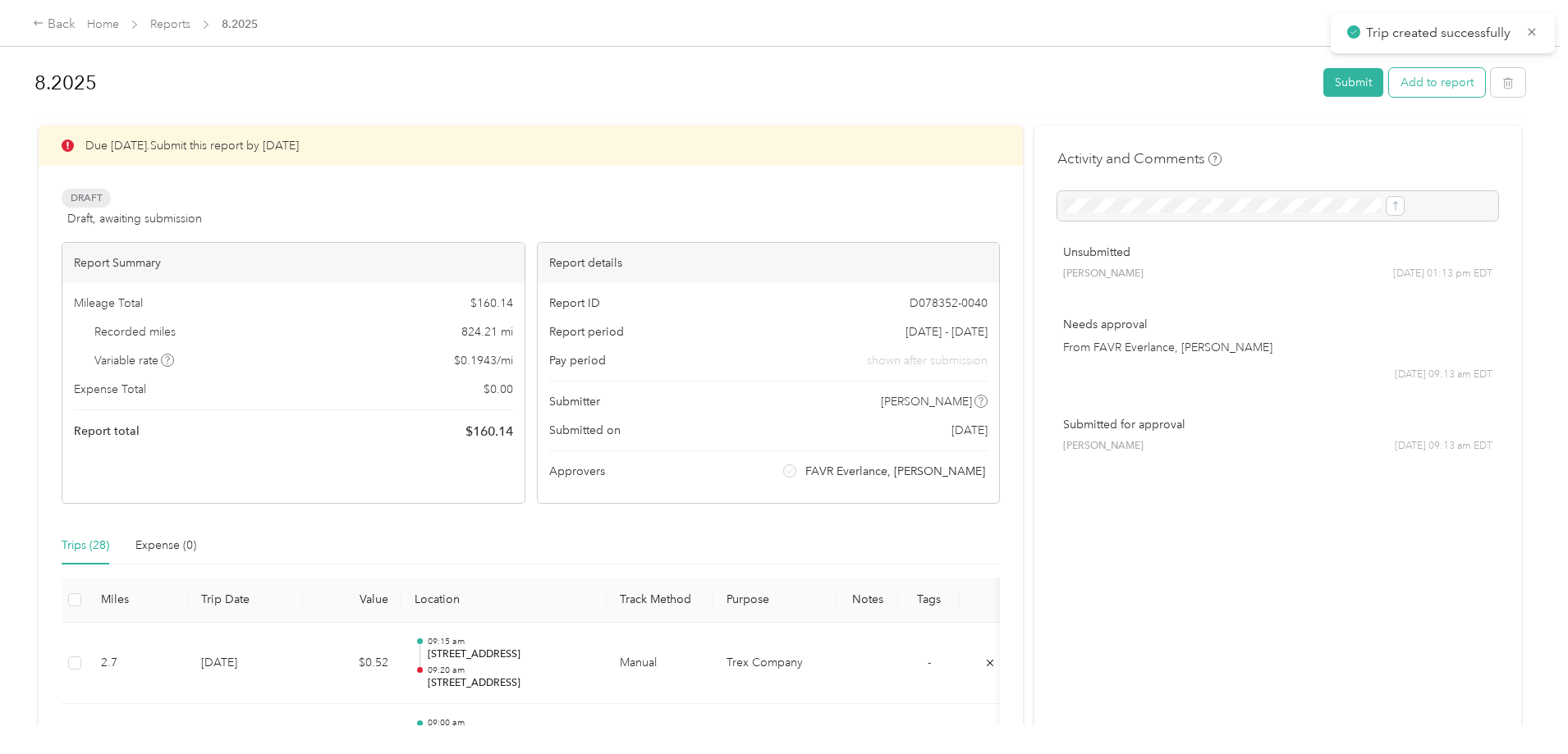
click at [1390, 88] on button "Add to report" at bounding box center [1438, 82] width 96 height 28
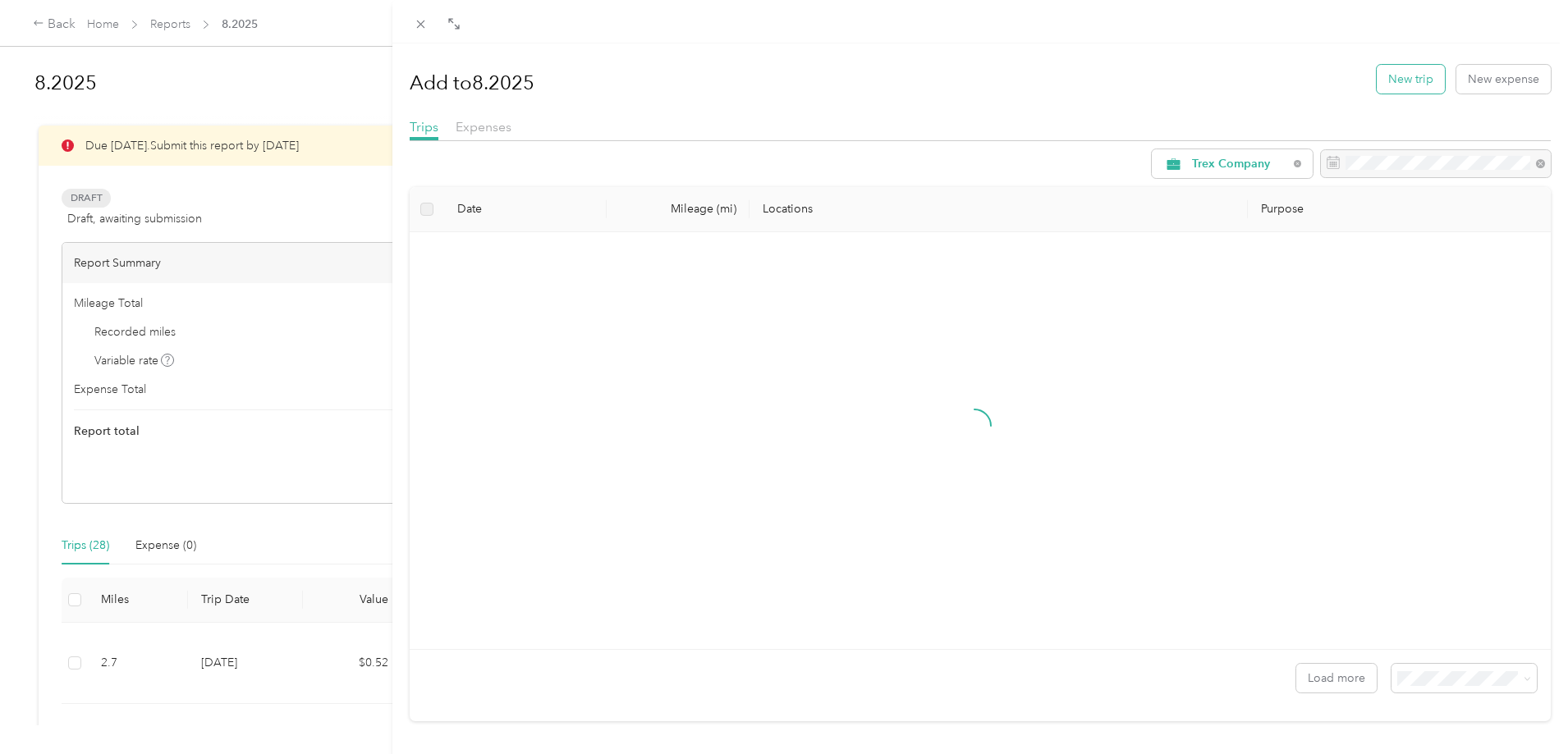
click at [1388, 81] on button "New trip" at bounding box center [1410, 78] width 68 height 28
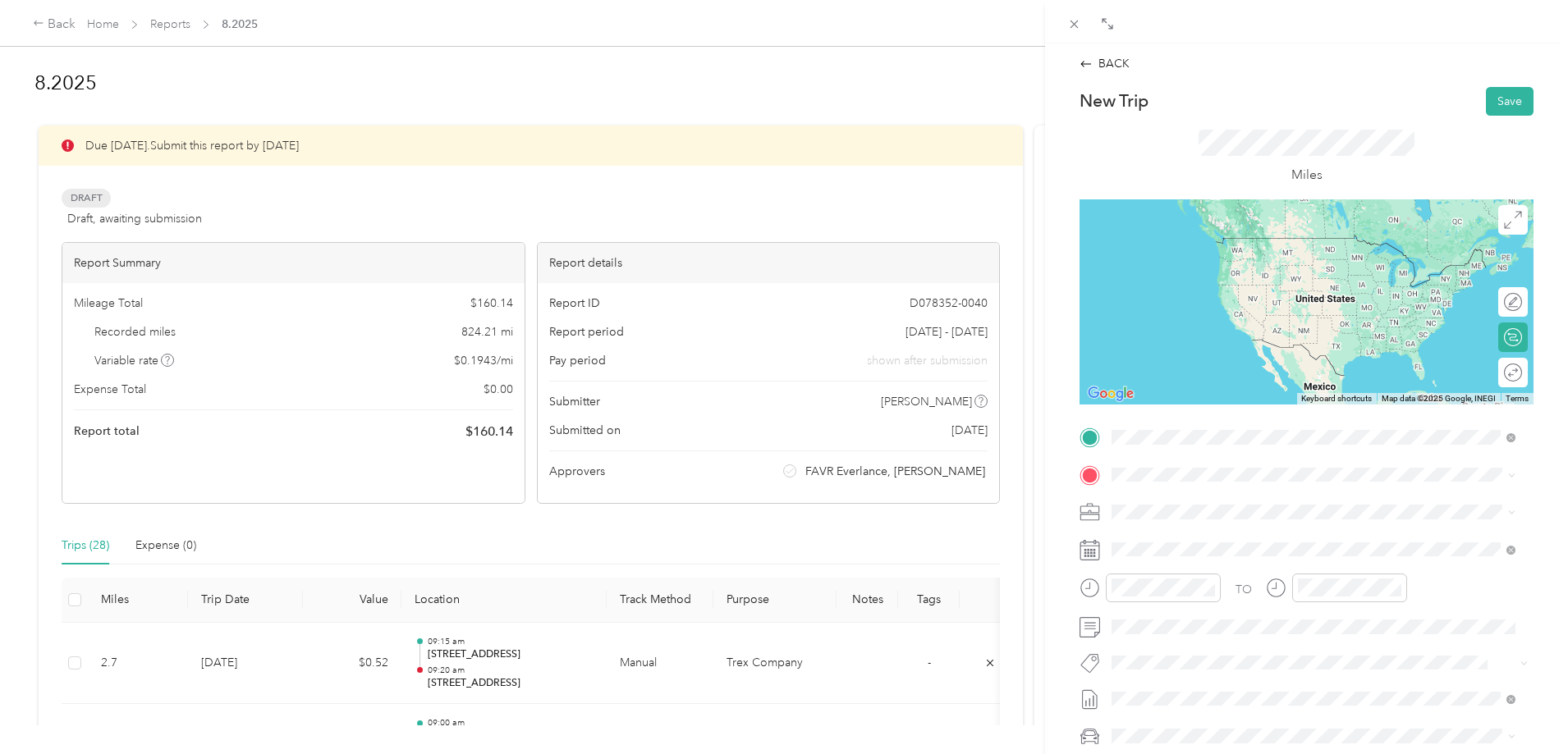
click at [1202, 504] on span "[STREET_ADDRESS][US_STATE]" at bounding box center [1225, 496] width 164 height 15
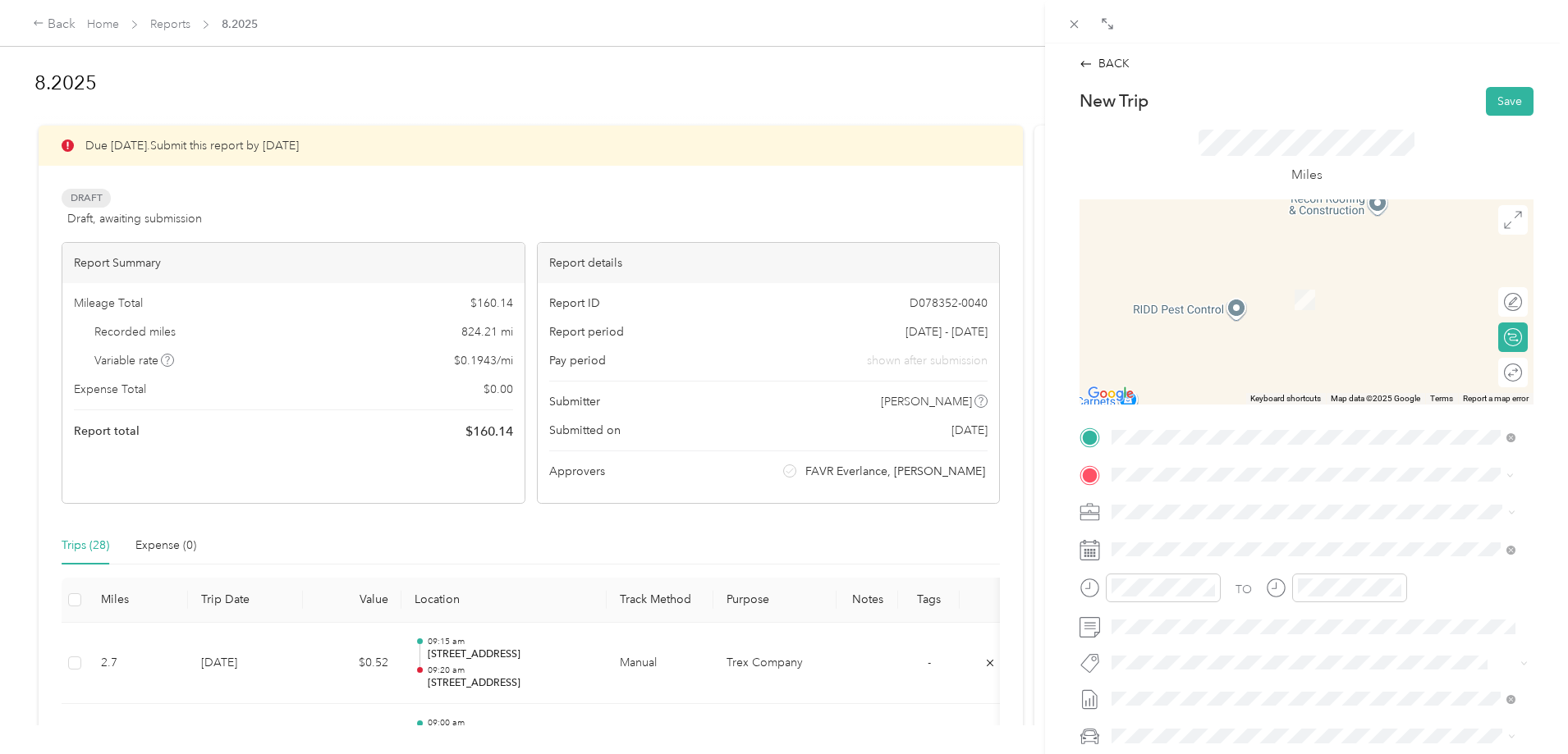
click at [1231, 541] on span "[STREET_ADDRESS][US_STATE]" at bounding box center [1225, 534] width 164 height 15
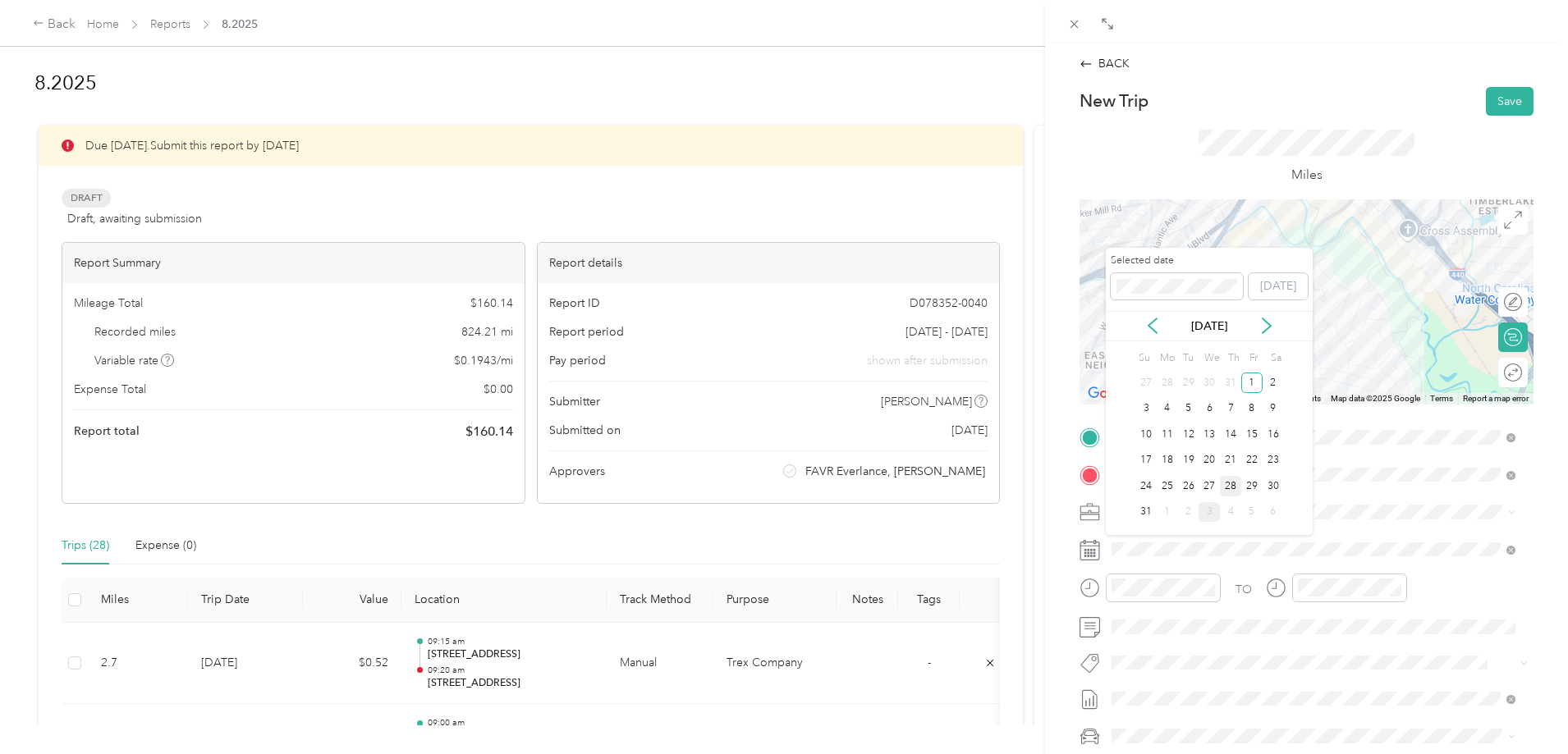
click at [1228, 484] on div "28" at bounding box center [1230, 486] width 22 height 21
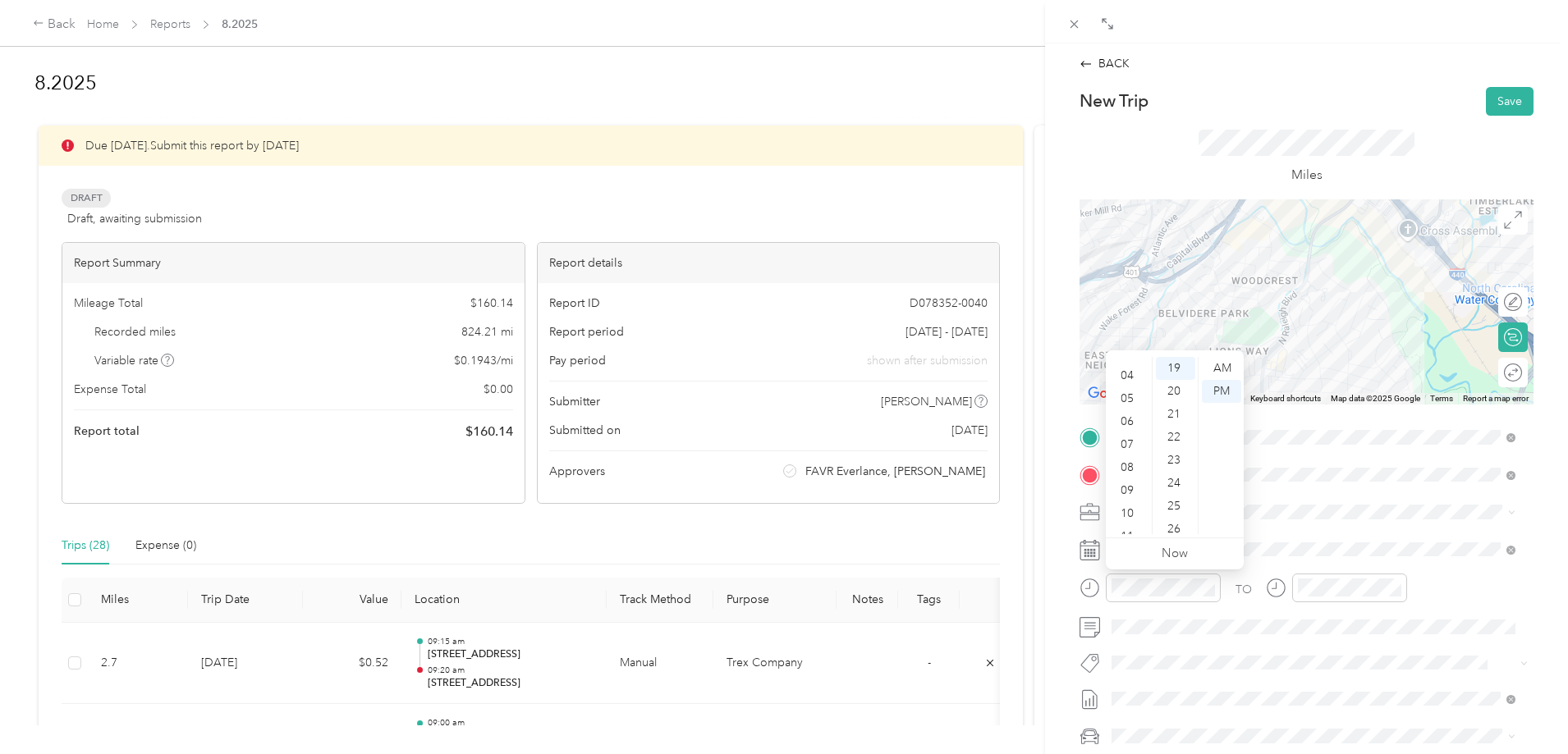
scroll to position [98, 0]
click at [1125, 523] on div "11" at bounding box center [1129, 522] width 40 height 23
click at [1176, 366] on div "00" at bounding box center [1176, 368] width 40 height 23
click at [1223, 366] on div "AM" at bounding box center [1222, 368] width 40 height 23
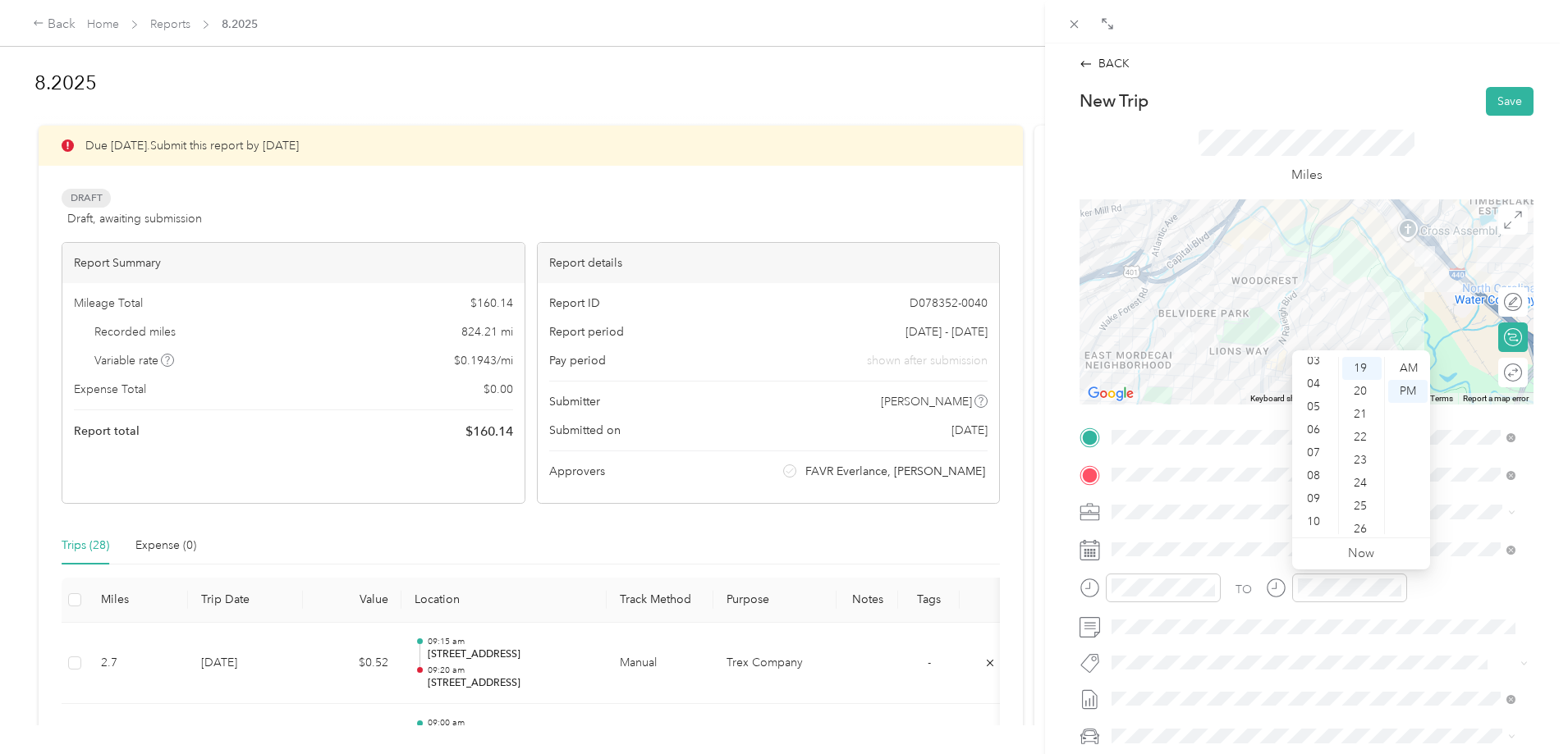
scroll to position [98, 0]
click at [1319, 528] on div "11" at bounding box center [1316, 522] width 40 height 23
click at [1375, 379] on div "19" at bounding box center [1362, 368] width 40 height 23
click at [1361, 430] on div "15" at bounding box center [1362, 431] width 40 height 23
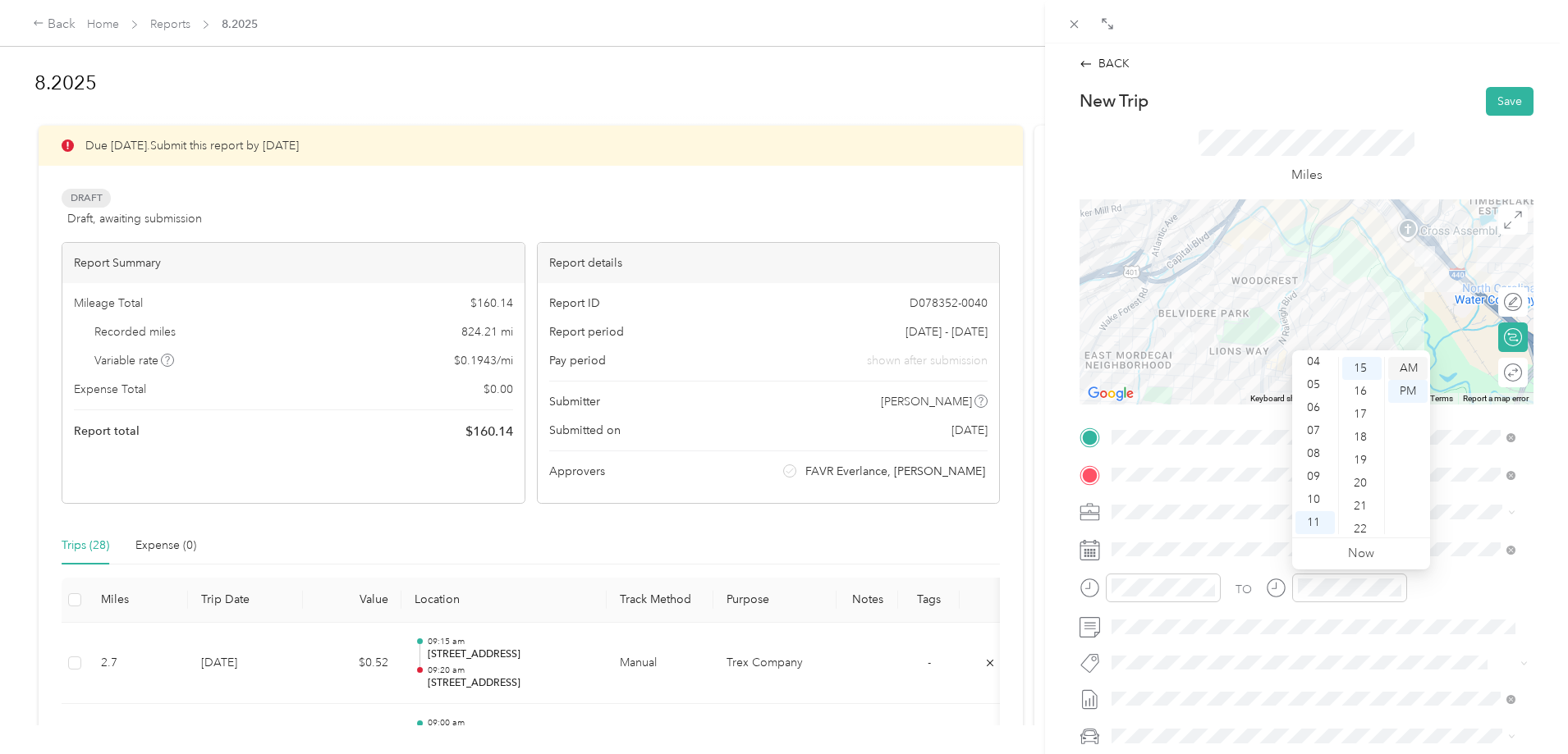
click at [1416, 357] on div "AM" at bounding box center [1409, 368] width 40 height 23
click at [1486, 108] on button "Save" at bounding box center [1509, 101] width 47 height 28
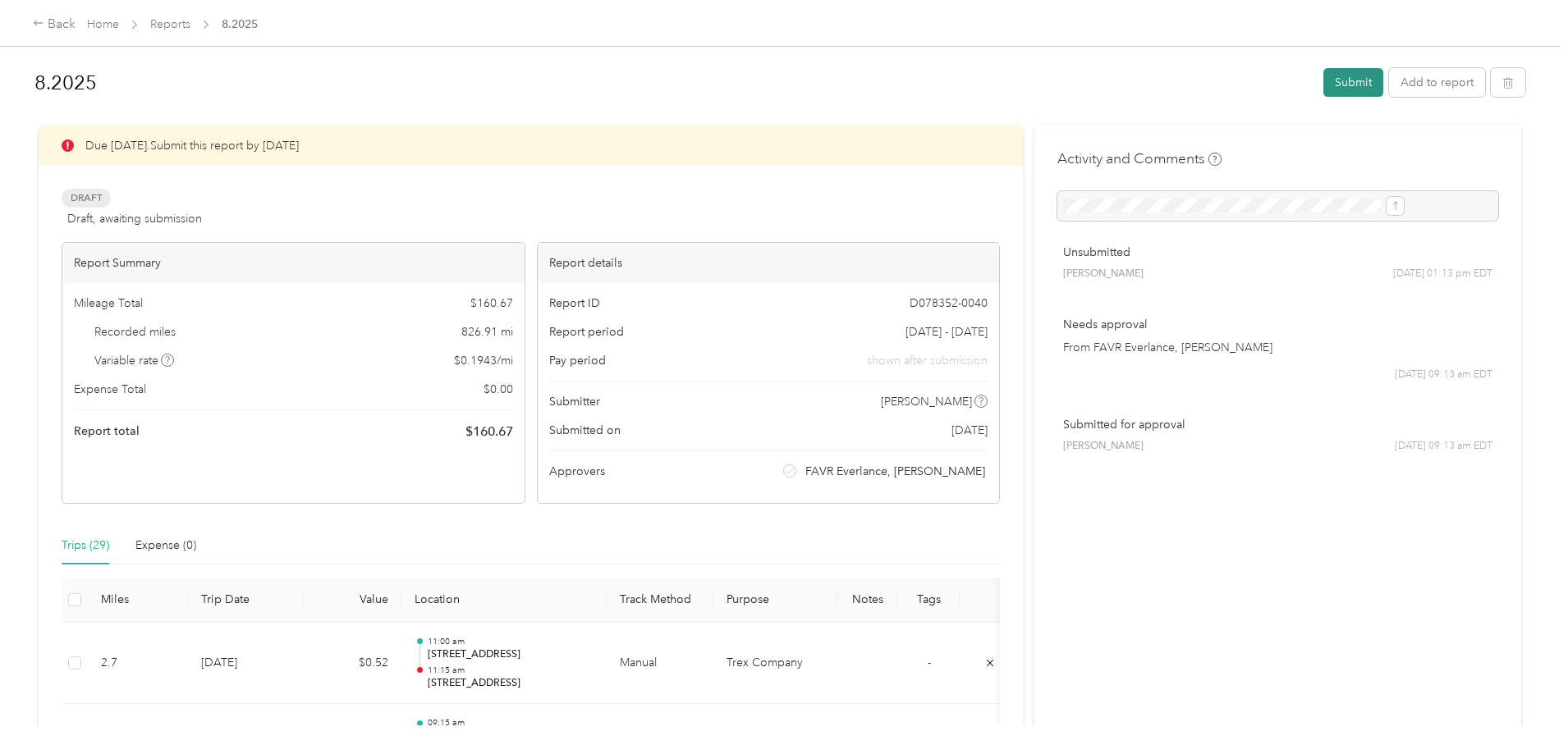
click at [1323, 90] on button "Submit" at bounding box center [1354, 82] width 60 height 28
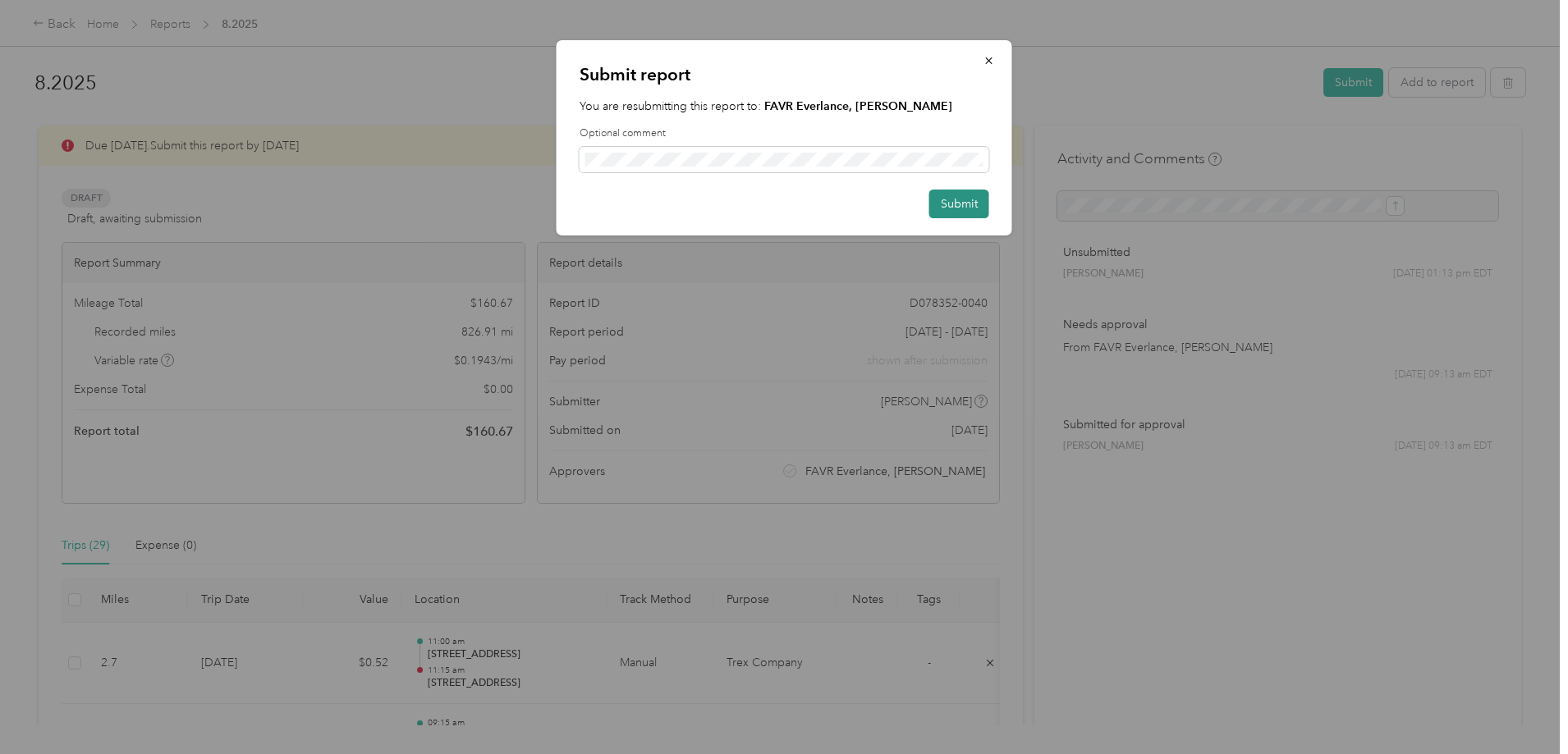
click at [959, 206] on button "Submit" at bounding box center [960, 203] width 60 height 28
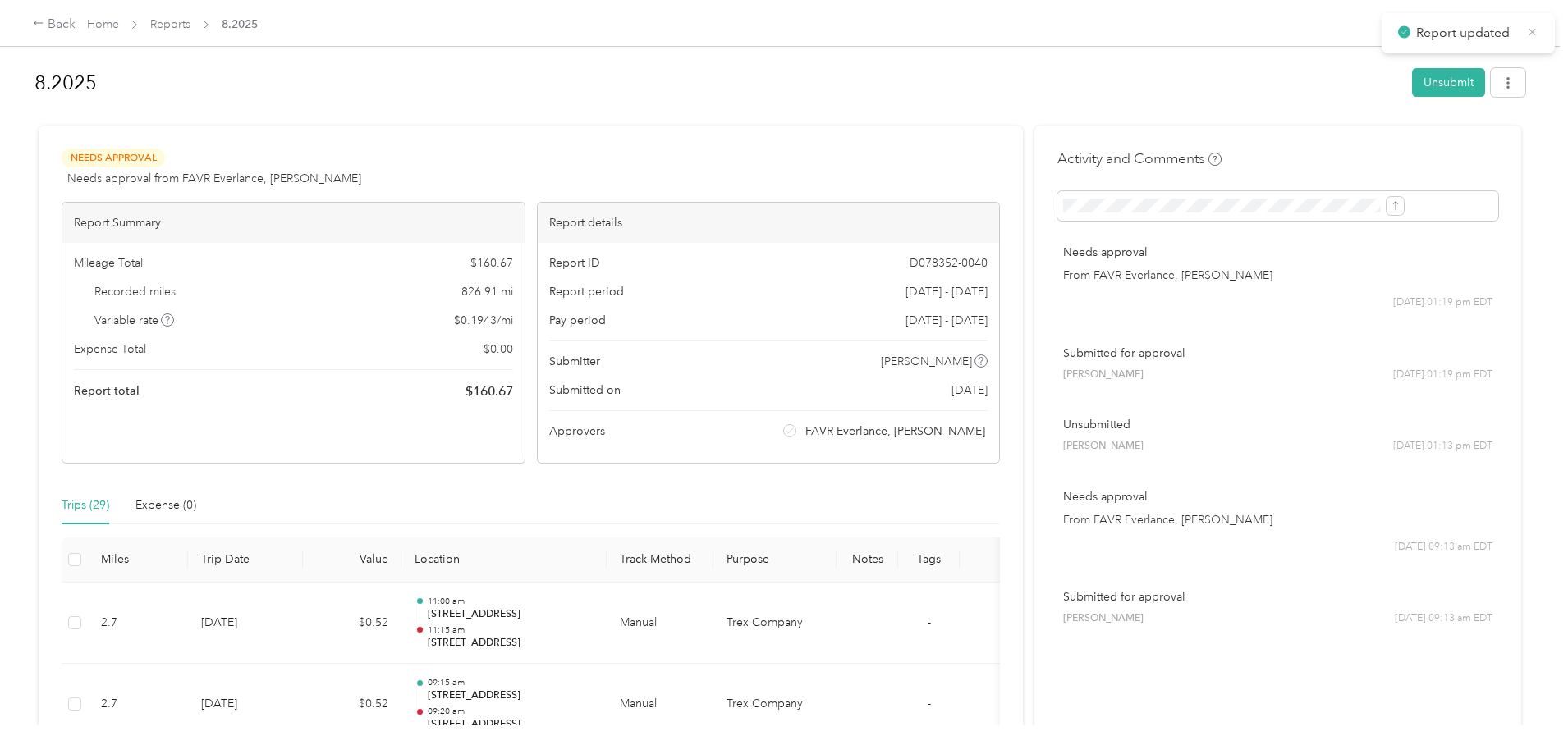
click at [1530, 28] on icon at bounding box center [1533, 31] width 8 height 8
click at [76, 32] on div "Back" at bounding box center [54, 24] width 43 height 20
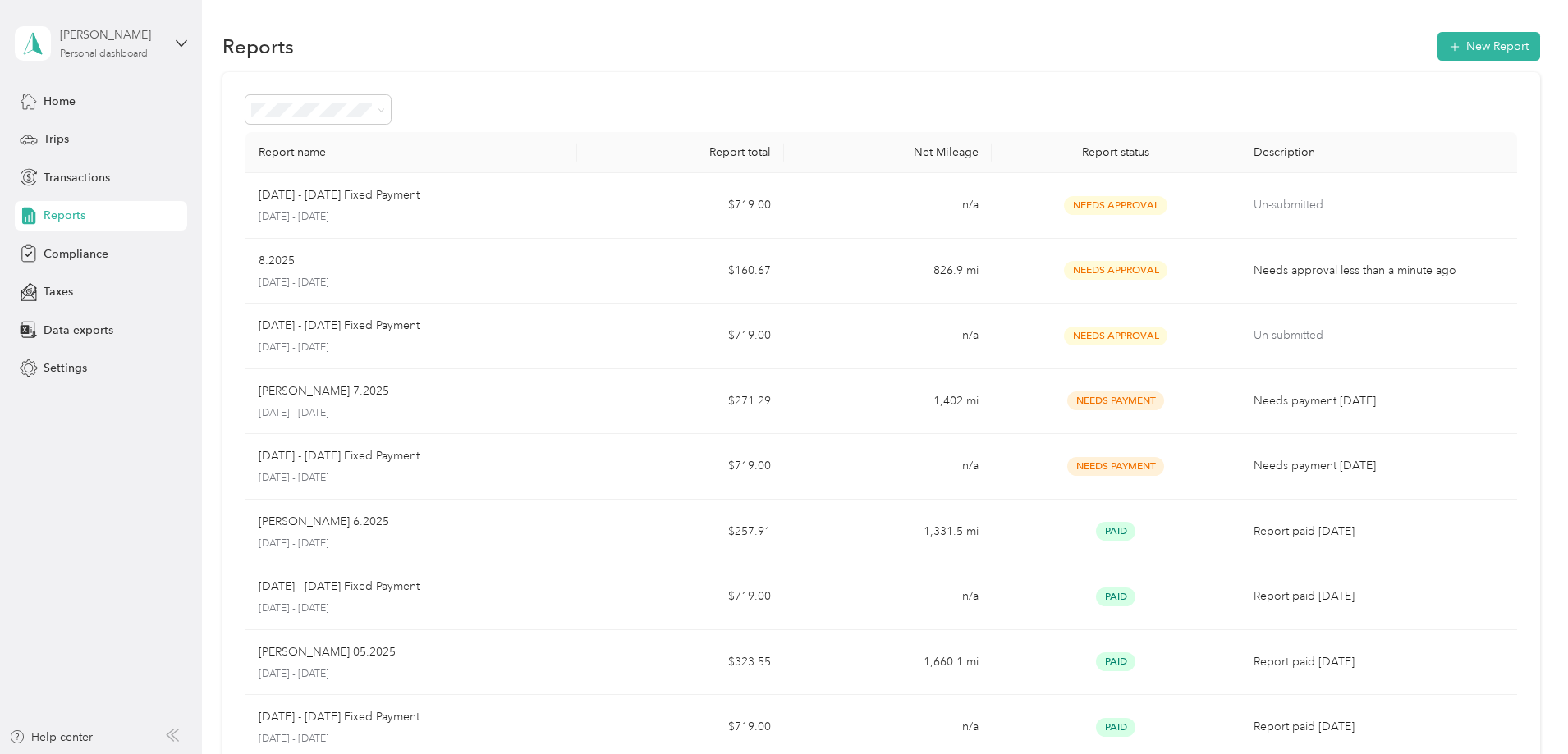
click at [101, 51] on div "Personal dashboard" at bounding box center [104, 53] width 88 height 9
click at [71, 137] on div "Log out" at bounding box center [60, 135] width 63 height 17
